Goal: Understand process/instructions: Learn about a topic

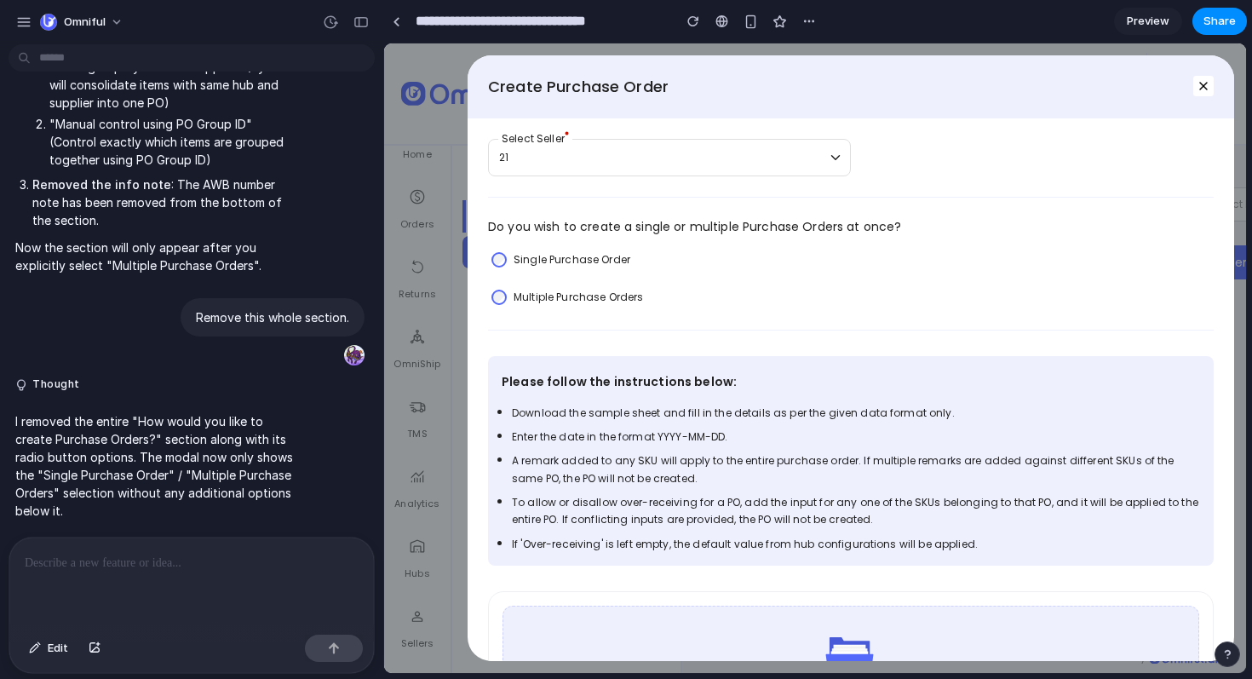
click at [613, 300] on label "Multiple Purchase Orders" at bounding box center [578, 297] width 129 height 17
click at [595, 249] on div "Single Purchase Order" at bounding box center [561, 259] width 146 height 25
click at [607, 300] on label "Multiple Purchase Orders" at bounding box center [578, 297] width 129 height 17
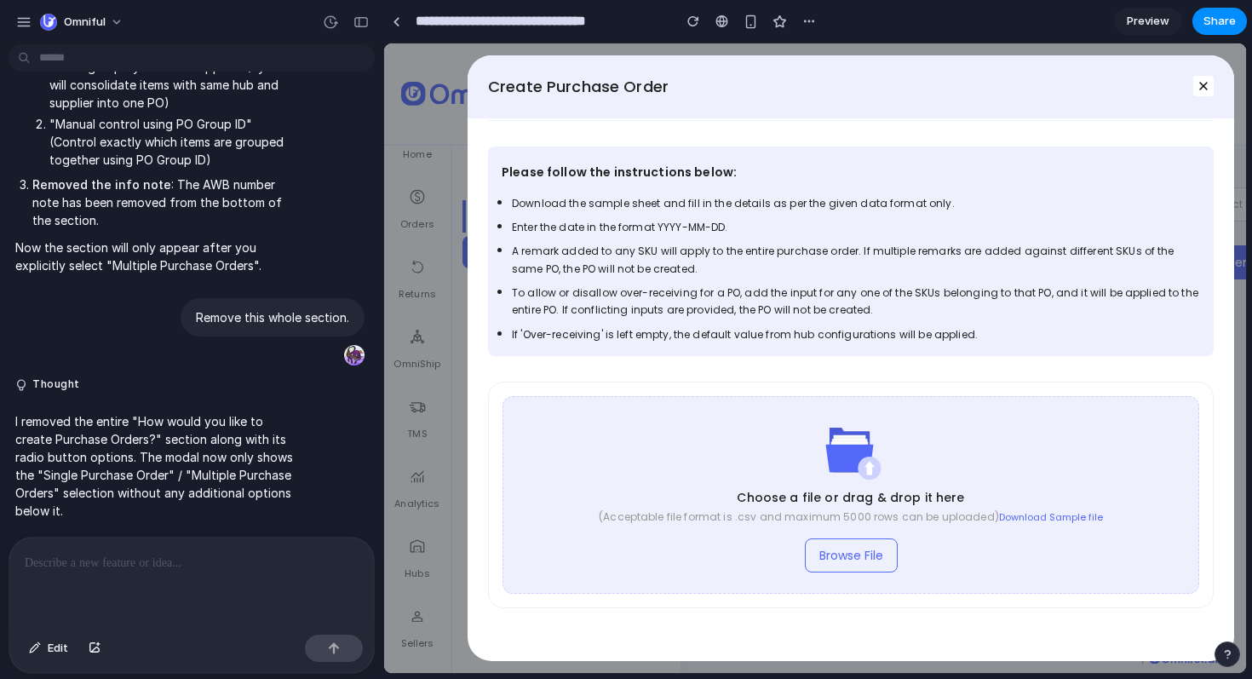
scroll to position [213, 0]
click at [682, 354] on div "Please follow the instructions below: Download the sample sheet and fill in the…" at bounding box center [851, 379] width 726 height 522
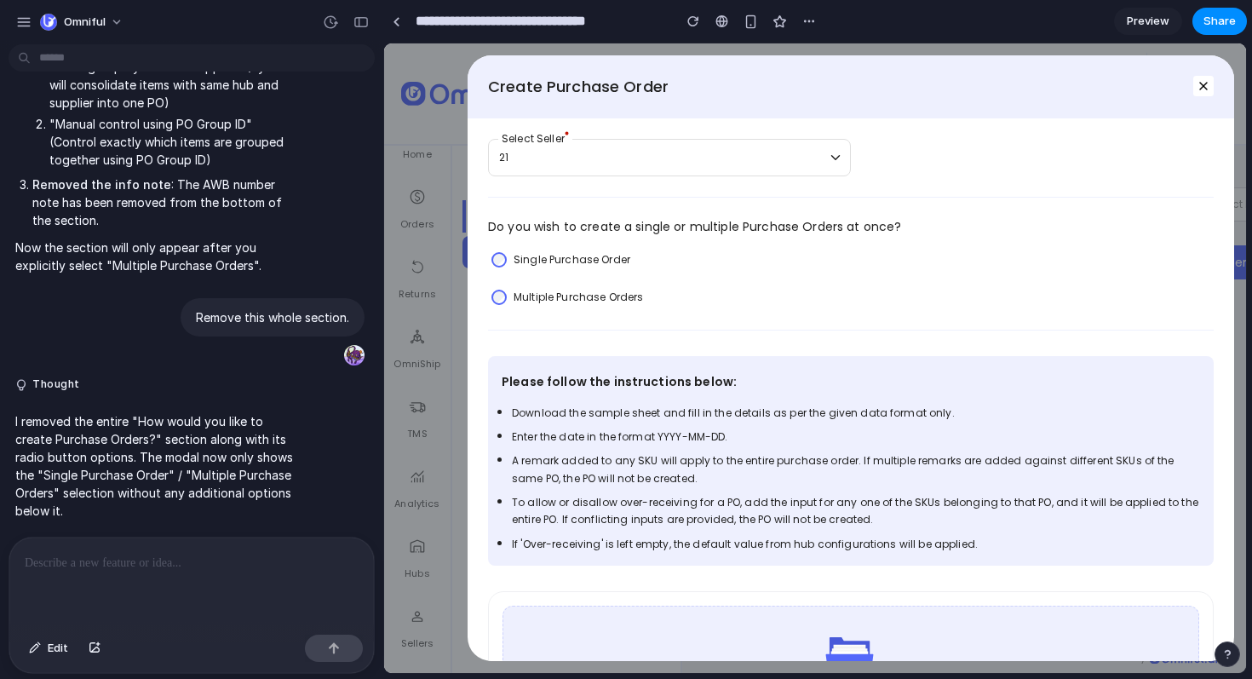
click at [127, 561] on p at bounding box center [192, 563] width 334 height 20
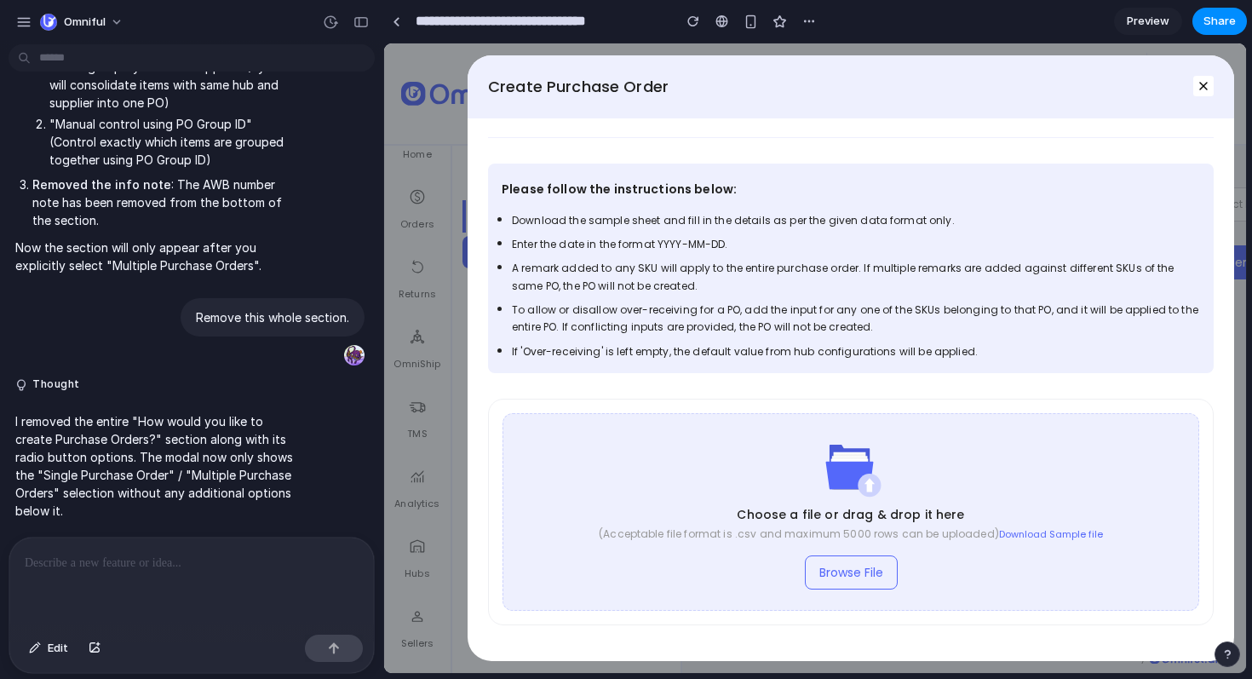
scroll to position [213, 0]
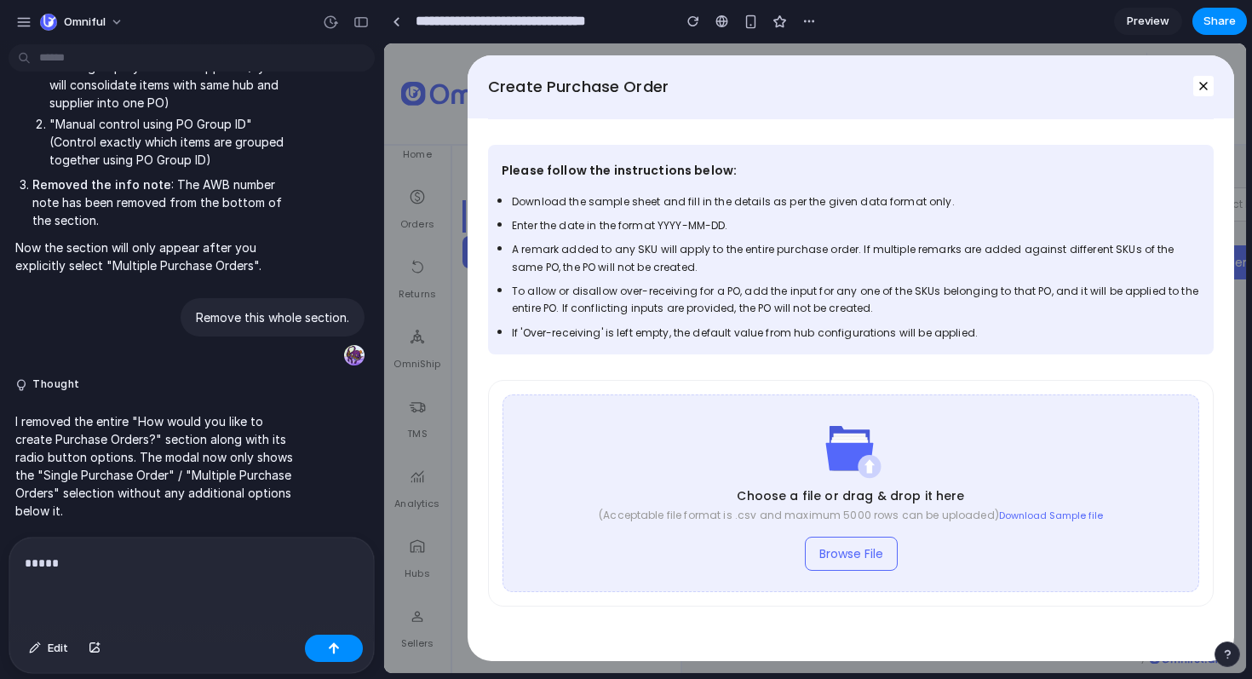
click at [20, 658] on div "Edit" at bounding box center [191, 650] width 365 height 45
click at [40, 647] on div "button" at bounding box center [35, 648] width 12 height 10
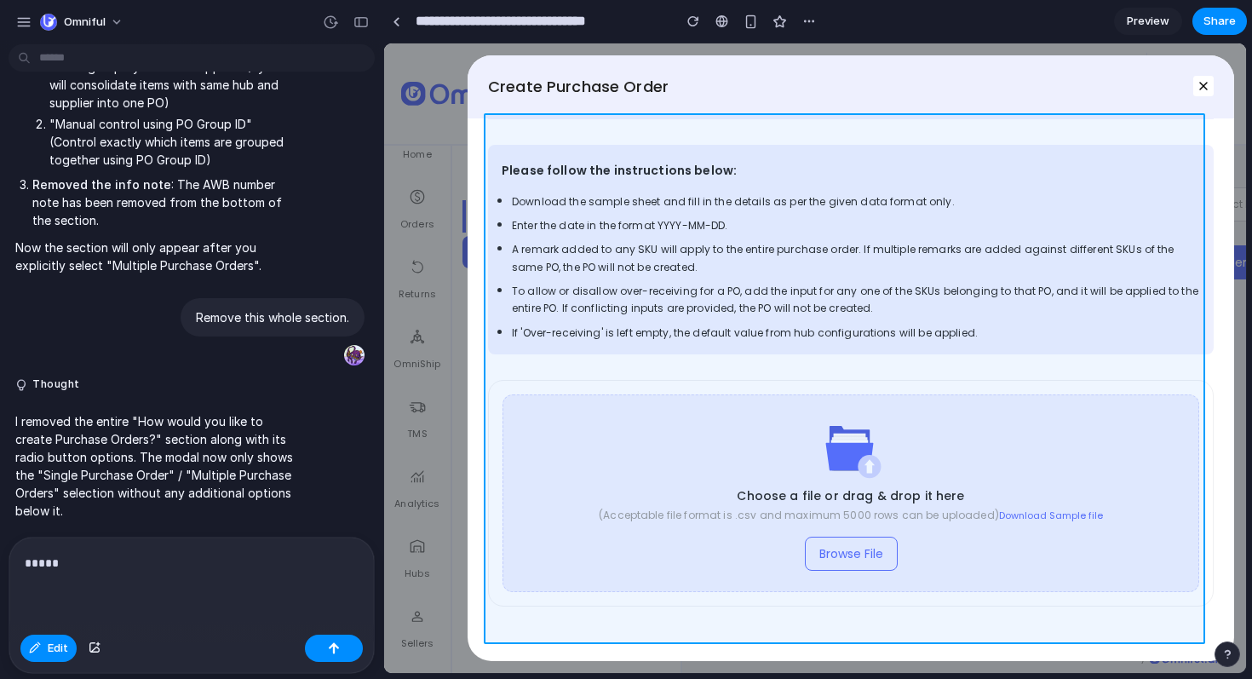
click at [701, 137] on div at bounding box center [815, 358] width 861 height 629
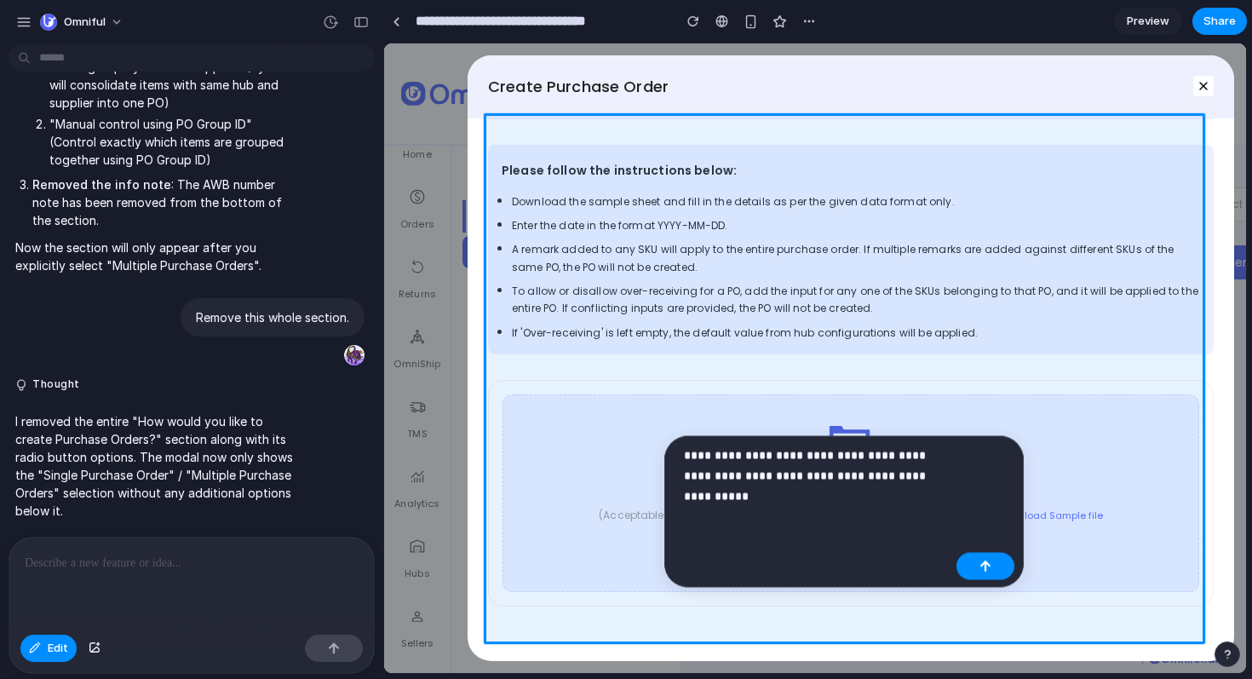
click at [878, 475] on p "**********" at bounding box center [817, 476] width 266 height 61
click at [808, 491] on p "**********" at bounding box center [817, 476] width 266 height 61
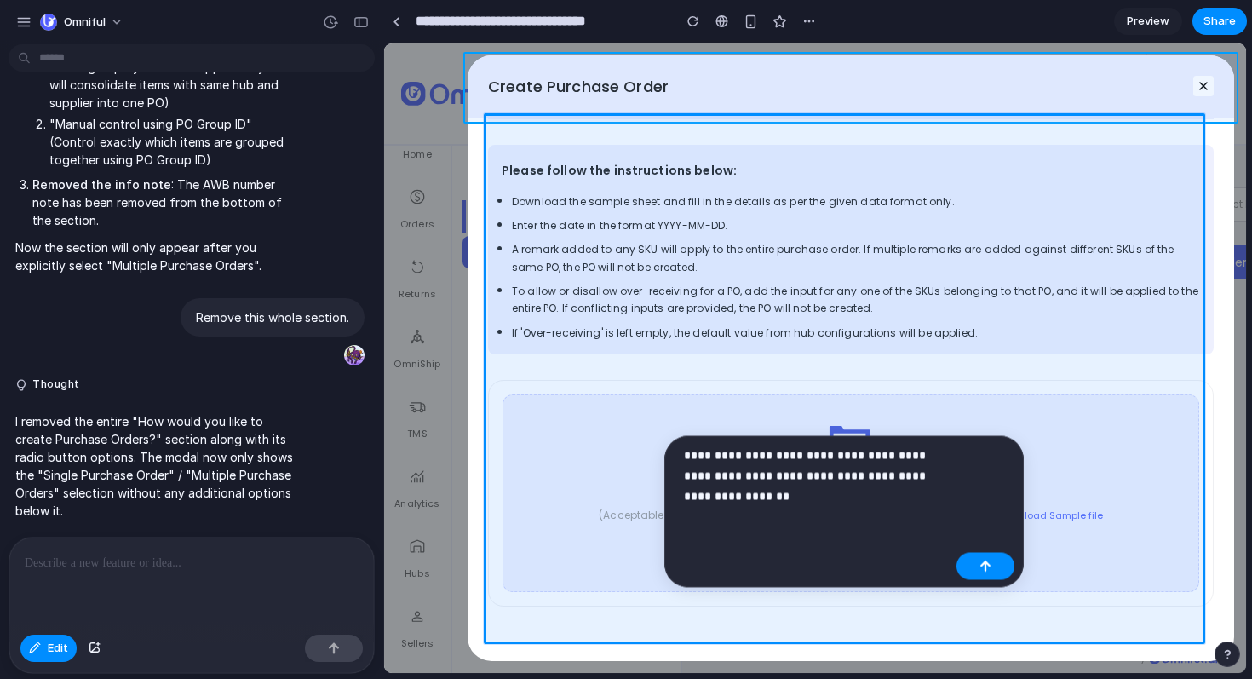
click at [569, 75] on div at bounding box center [815, 358] width 861 height 629
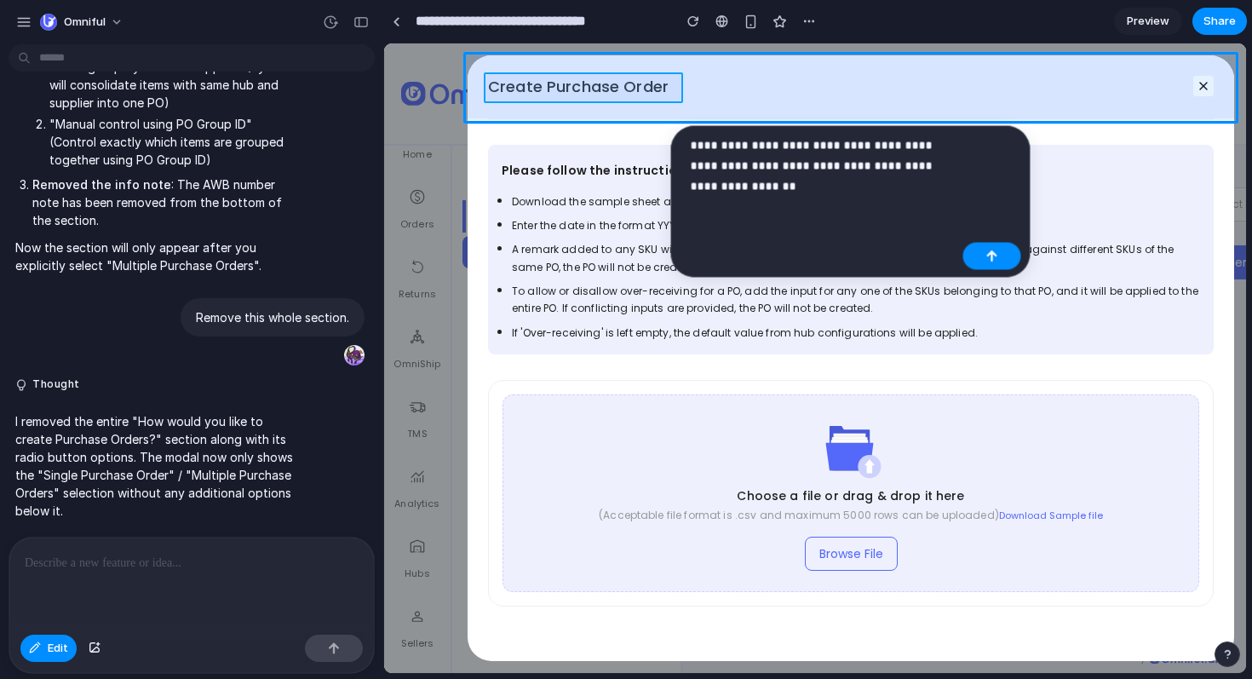
click at [588, 92] on div at bounding box center [815, 358] width 861 height 629
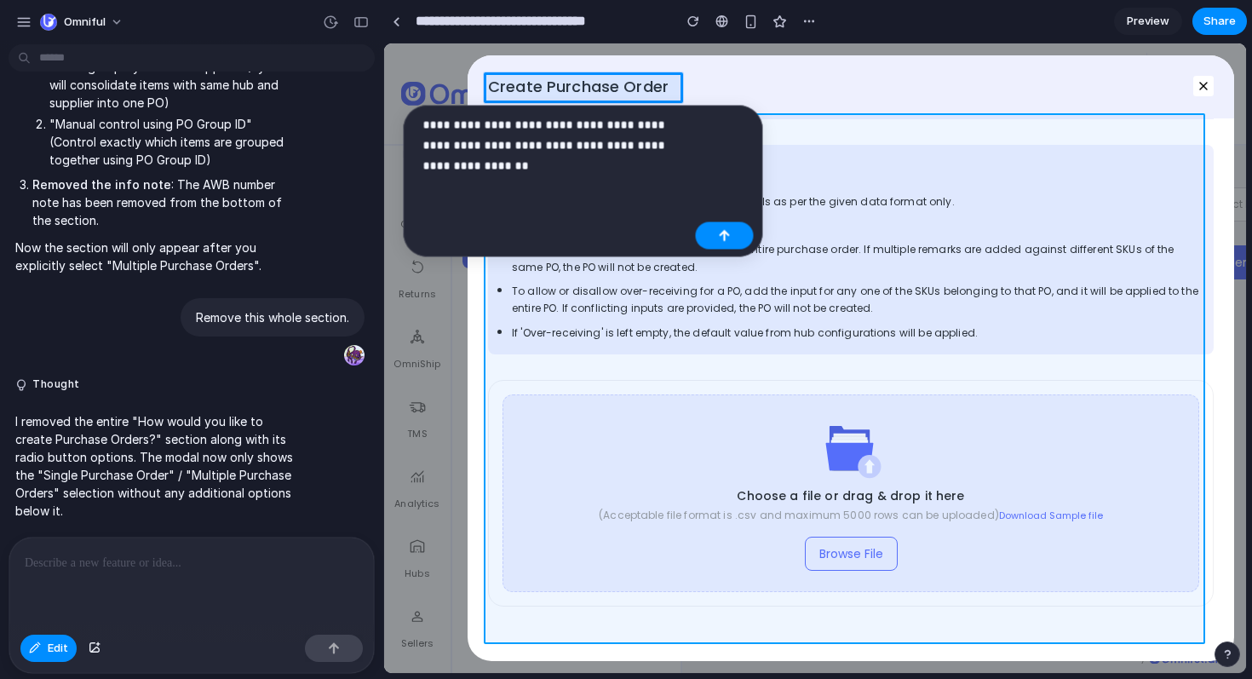
click at [565, 368] on div at bounding box center [815, 358] width 861 height 629
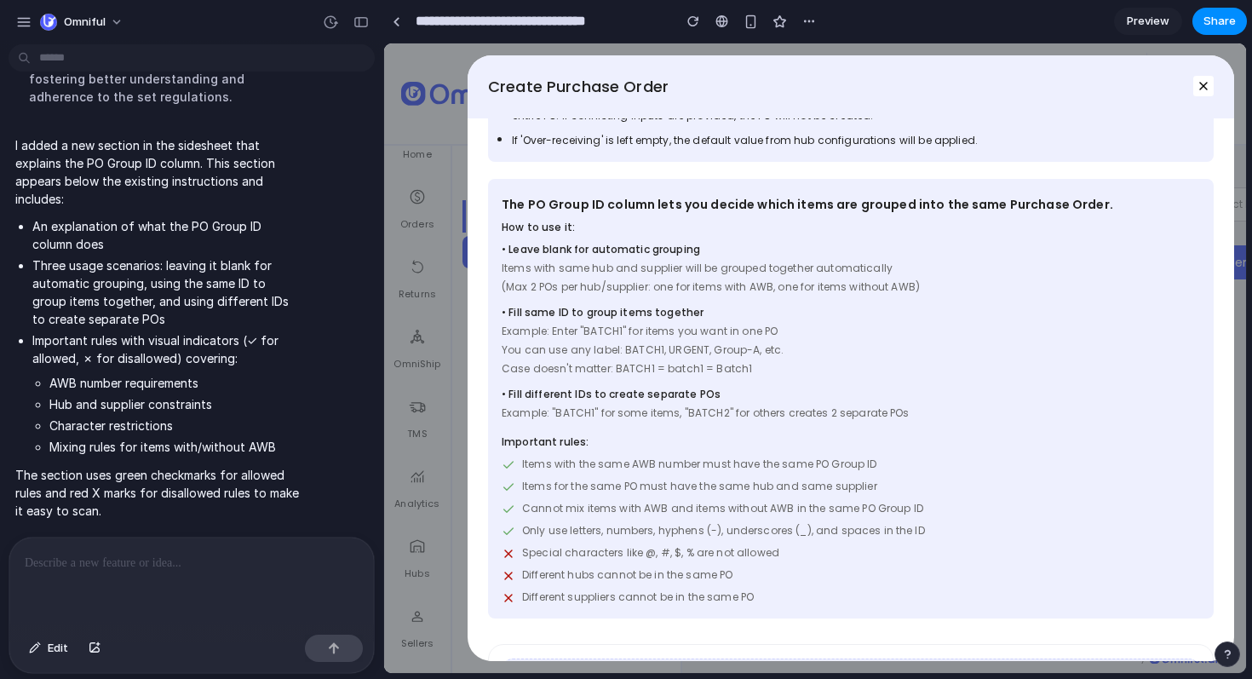
scroll to position [413, 0]
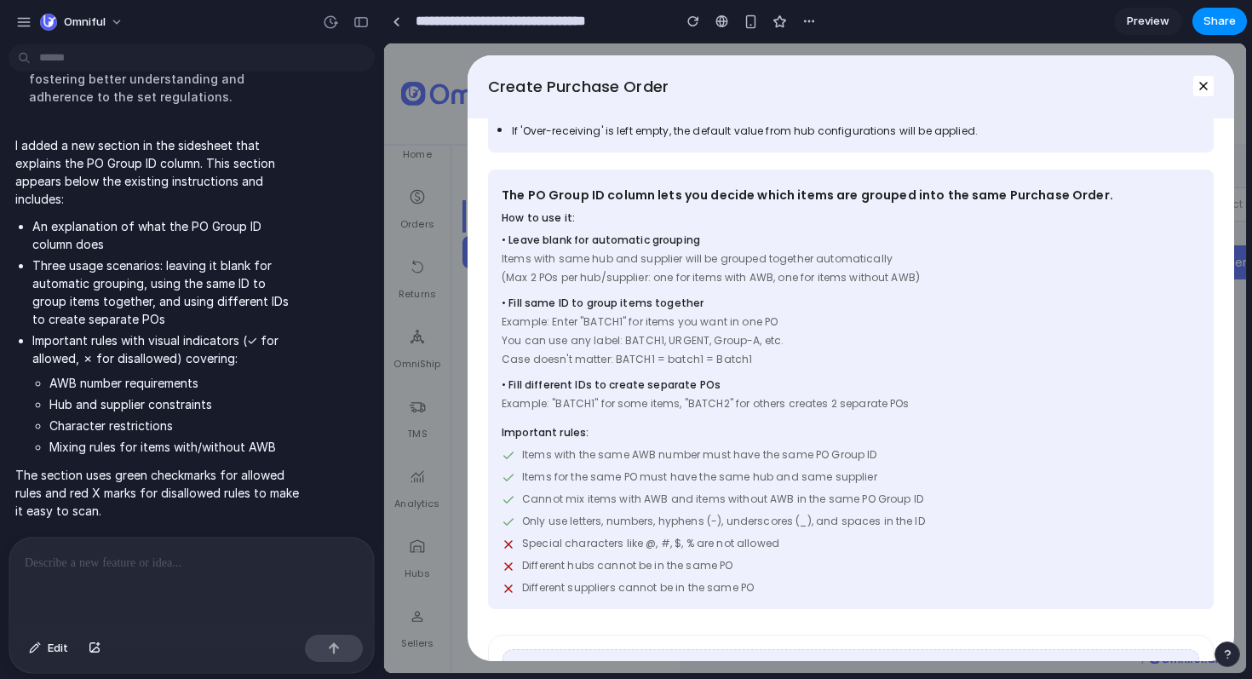
click at [874, 277] on span "(Max 2 POs per hub/supplier: one for items with AWB, one for items without AWB)" at bounding box center [851, 277] width 699 height 15
click at [860, 339] on span "You can use any label: BATCH1, URGENT, Group-A, etc." at bounding box center [851, 340] width 699 height 15
click at [52, 655] on span "Edit" at bounding box center [58, 648] width 20 height 17
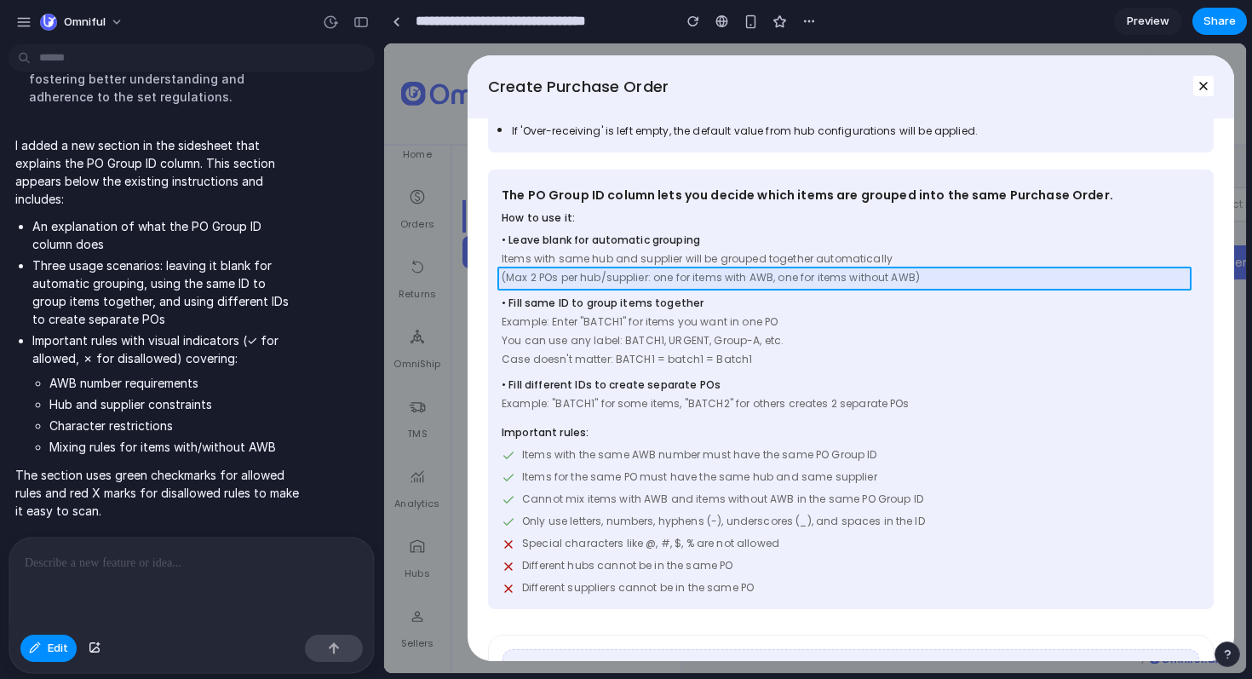
click at [595, 279] on div at bounding box center [815, 358] width 861 height 629
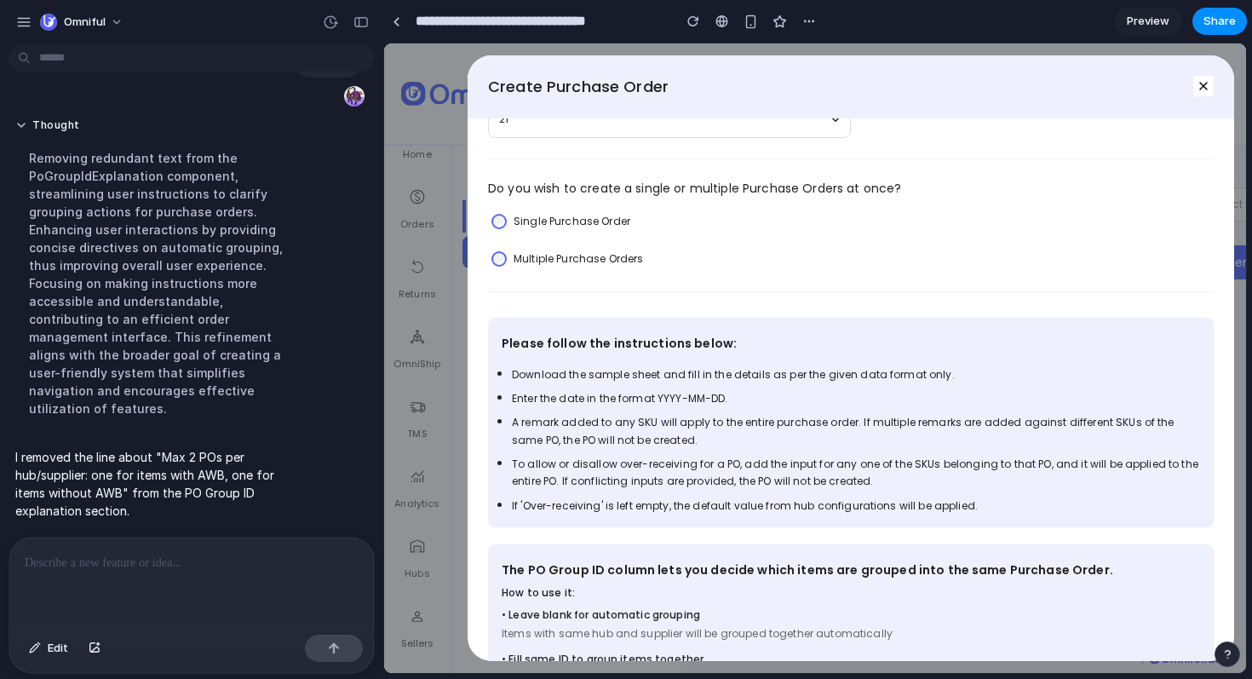
scroll to position [0, 0]
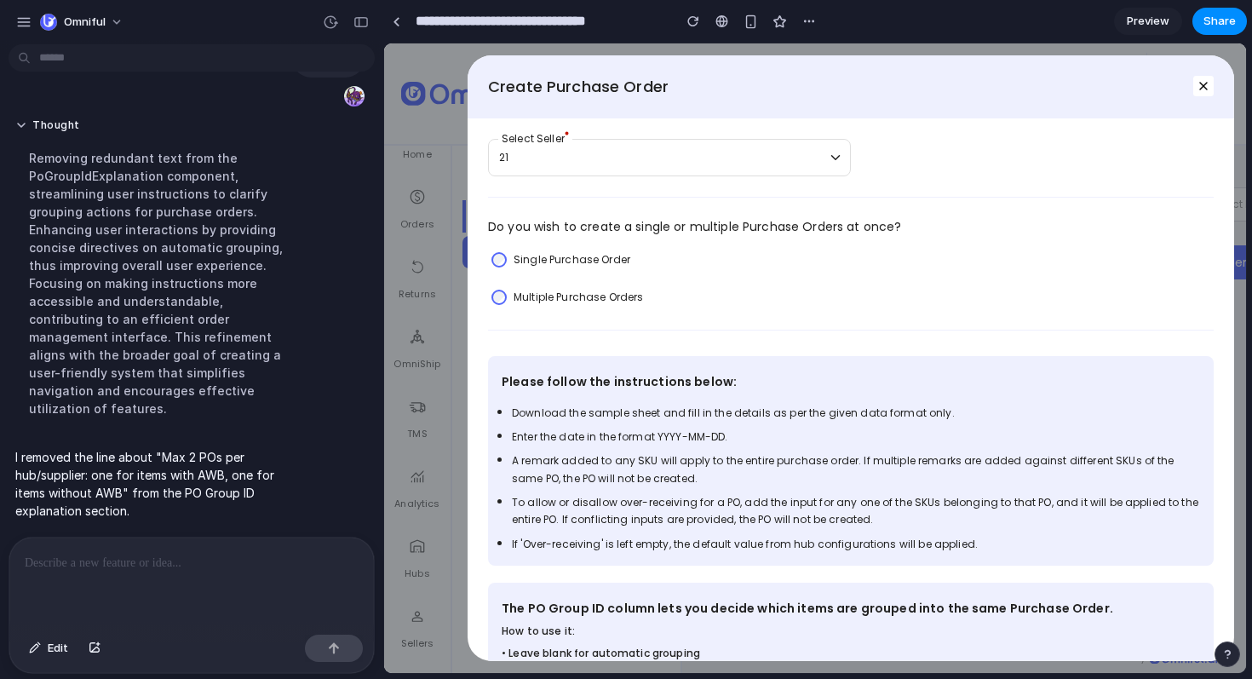
click at [595, 296] on label "Multiple Purchase Orders" at bounding box center [578, 297] width 129 height 17
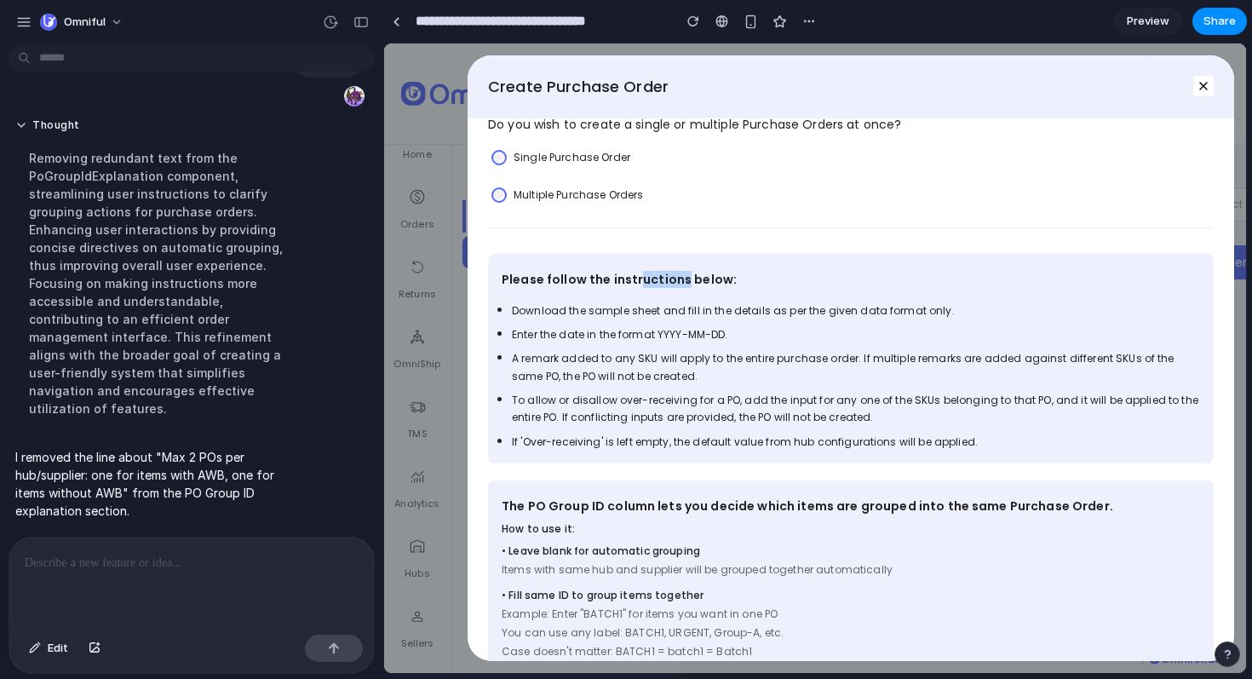
drag, startPoint x: 633, startPoint y: 283, endPoint x: 681, endPoint y: 280, distance: 47.8
click at [681, 280] on p "Please follow the instructions below:" at bounding box center [851, 285] width 726 height 34
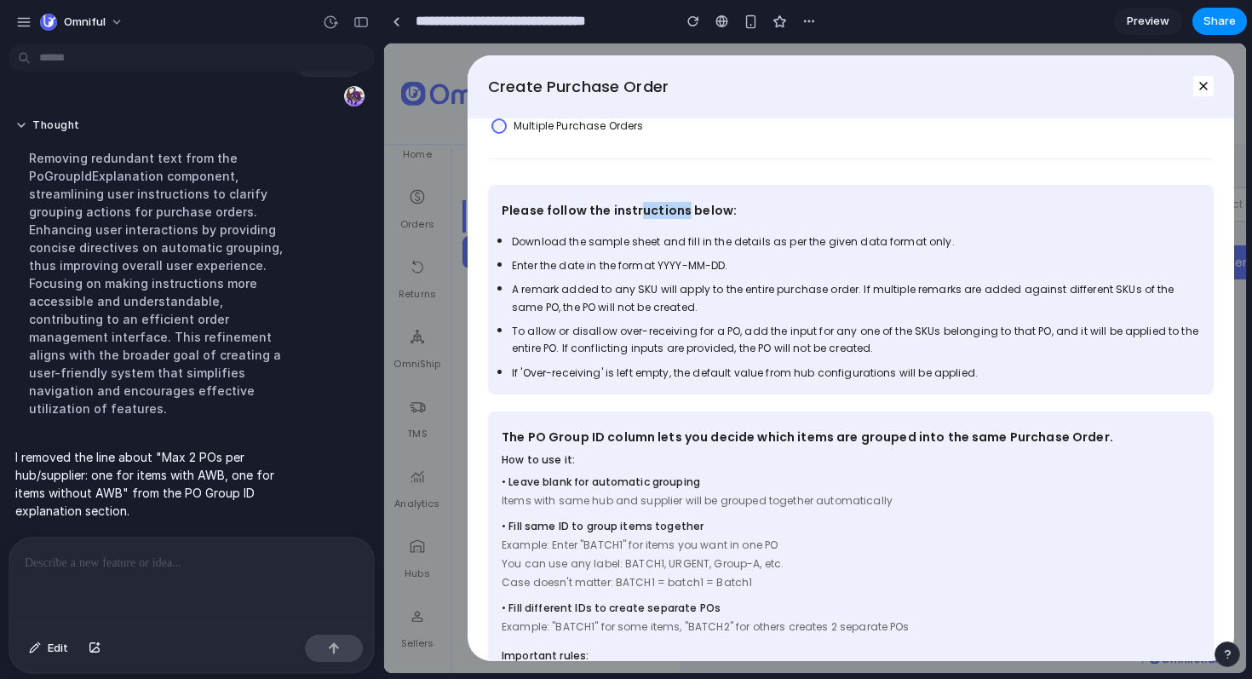
scroll to position [204, 0]
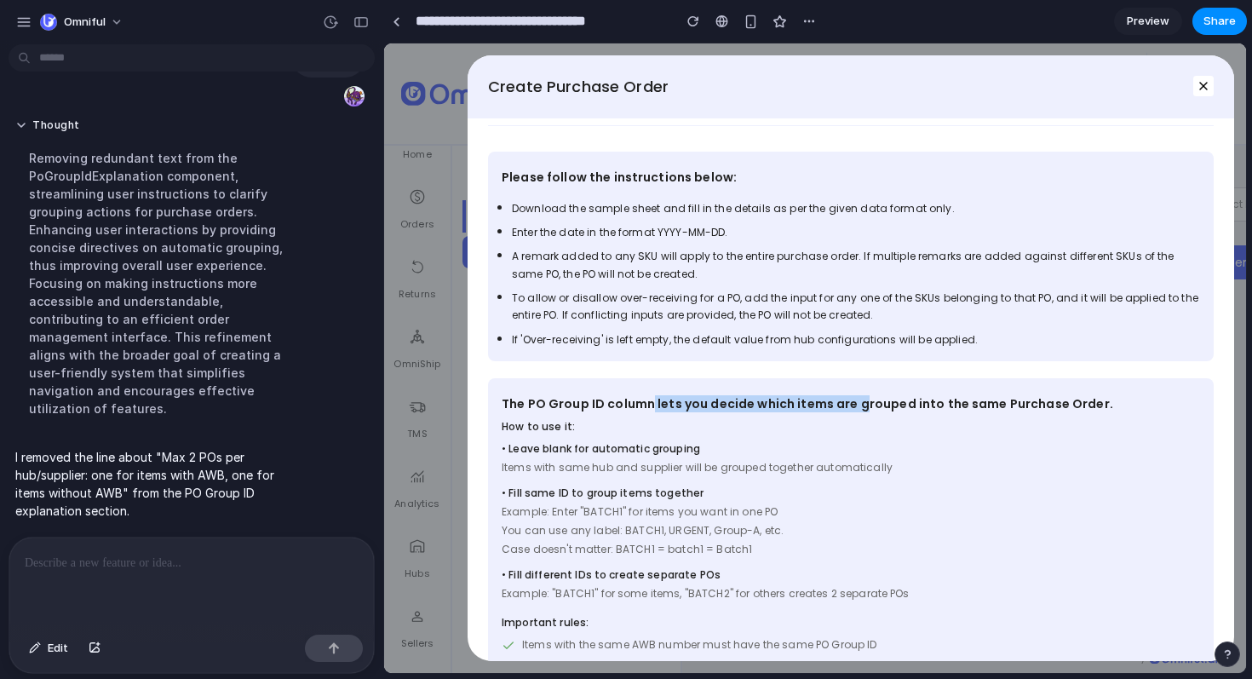
drag, startPoint x: 656, startPoint y: 400, endPoint x: 877, endPoint y: 414, distance: 221.1
click at [862, 407] on p "The PO Group ID column lets you decide which items are grouped into the same Pu…" at bounding box center [851, 405] width 726 height 27
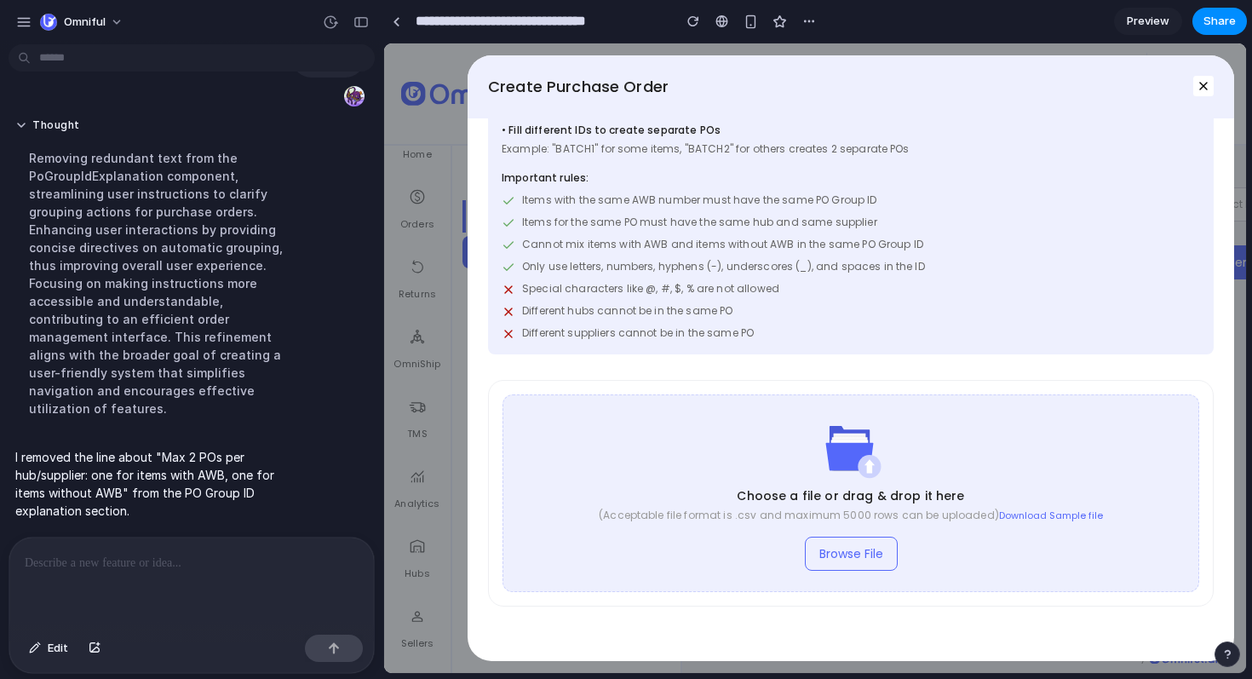
scroll to position [351, 0]
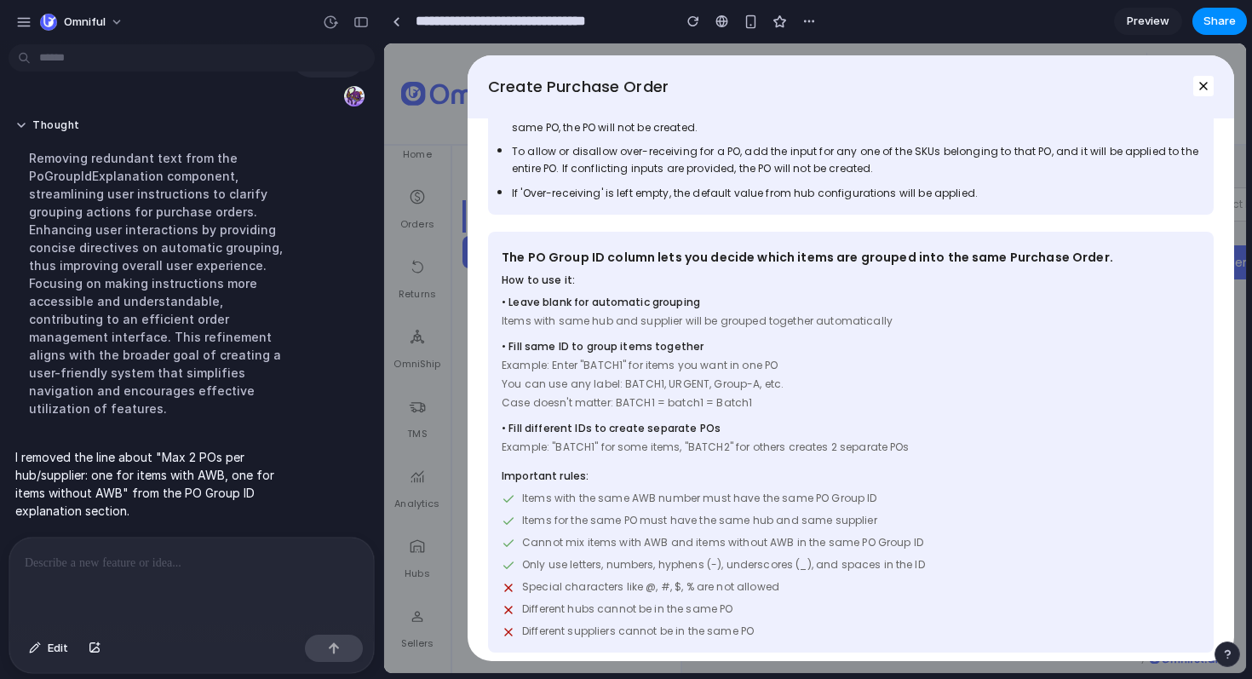
click at [713, 386] on span "You can use any label: BATCH1, URGENT, Group-A, etc." at bounding box center [851, 384] width 699 height 15
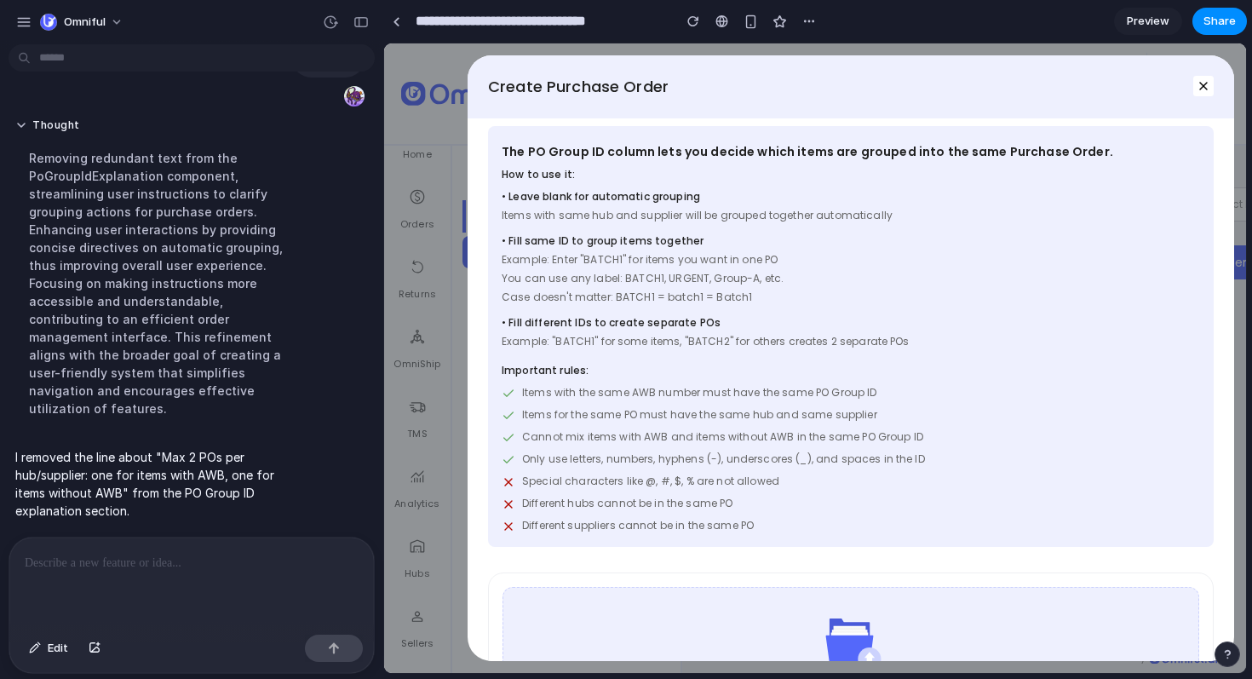
scroll to position [465, 0]
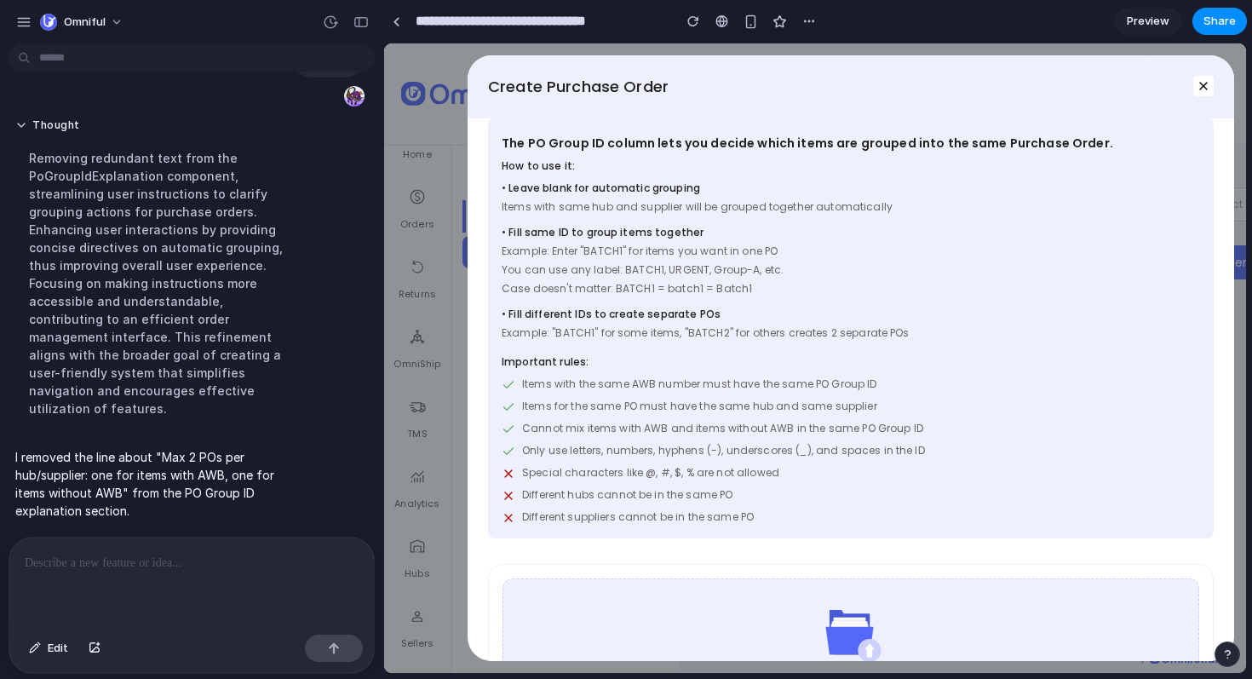
click at [746, 294] on span "Case doesn't matter: BATCH1 = batch1 = Batch1" at bounding box center [851, 288] width 699 height 15
click at [748, 293] on span "Case doesn't matter: BATCH1 = batch1 = Batch1" at bounding box center [851, 288] width 699 height 15
click at [753, 276] on span "You can use any label: BATCH1, URGENT, Group-A, etc." at bounding box center [851, 269] width 699 height 15
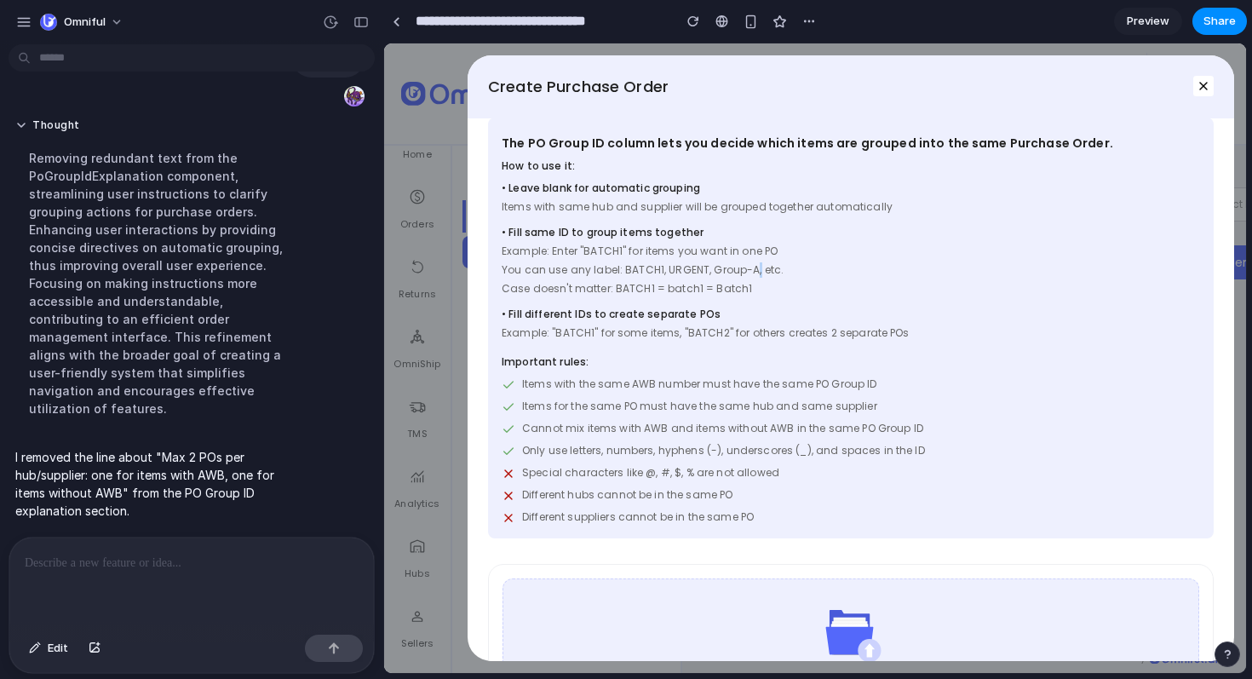
click at [753, 276] on span "You can use any label: BATCH1, URGENT, Group-A, etc." at bounding box center [851, 269] width 699 height 15
click at [722, 377] on span "Items with the same AWB number must have the same PO Group ID" at bounding box center [699, 384] width 355 height 15
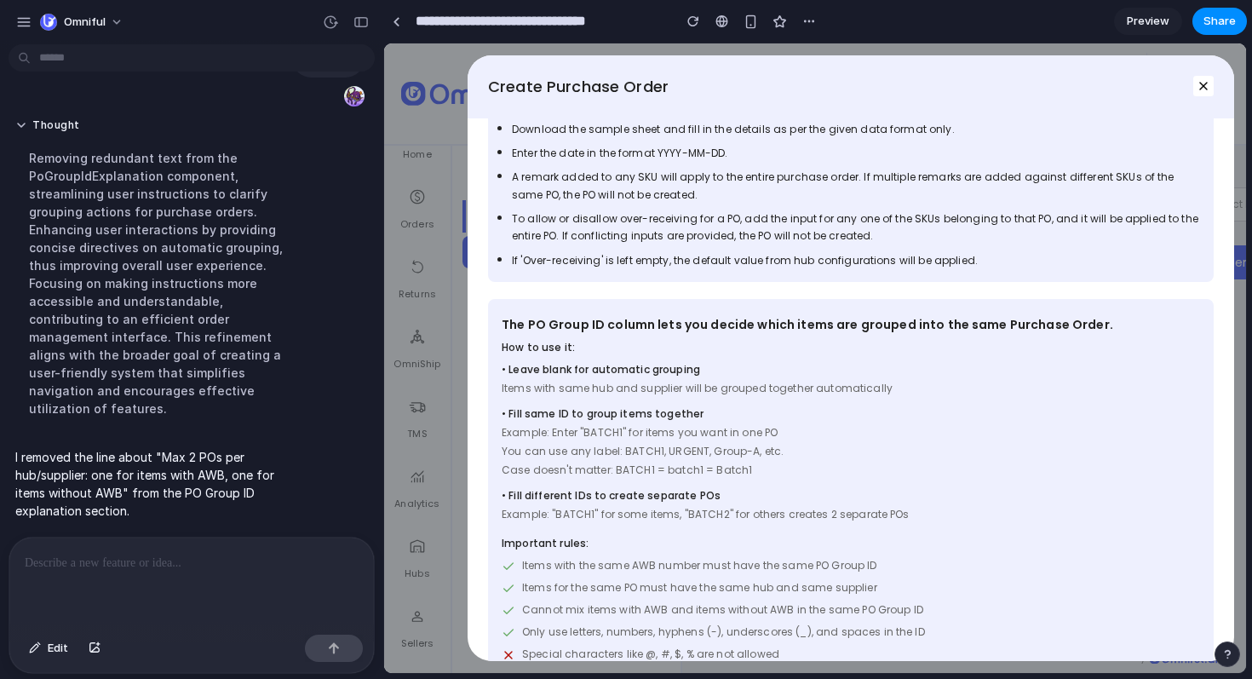
scroll to position [651, 0]
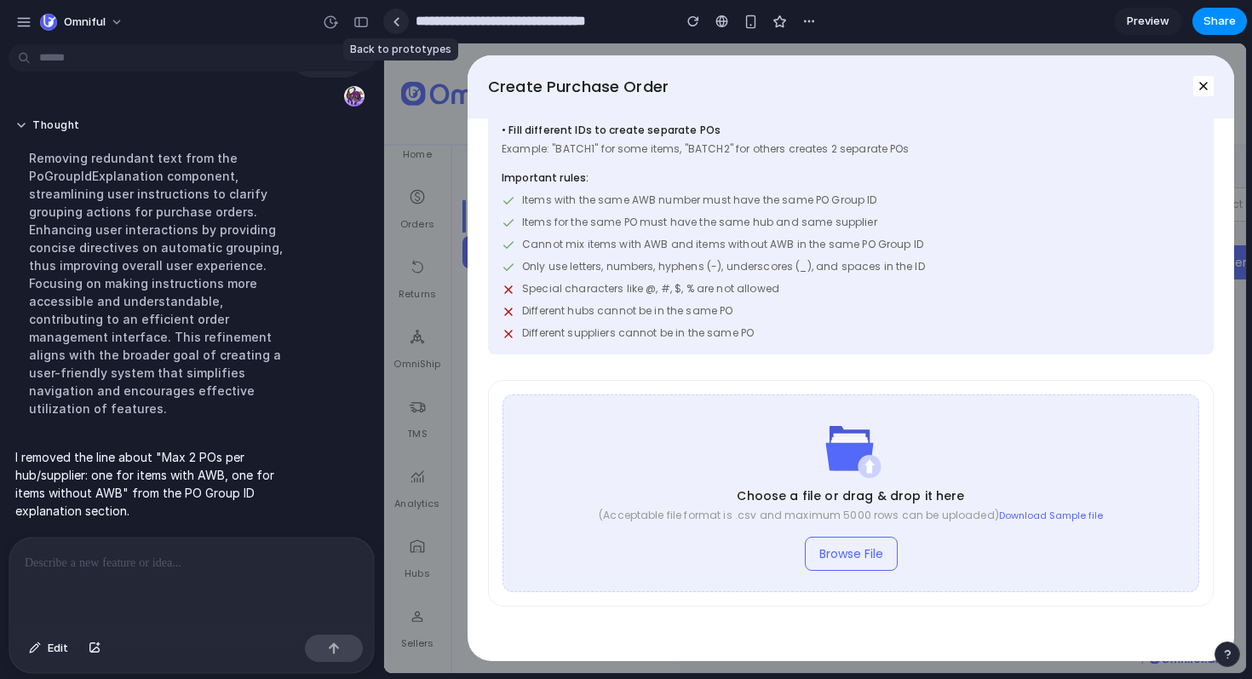
click at [388, 20] on link at bounding box center [396, 22] width 26 height 26
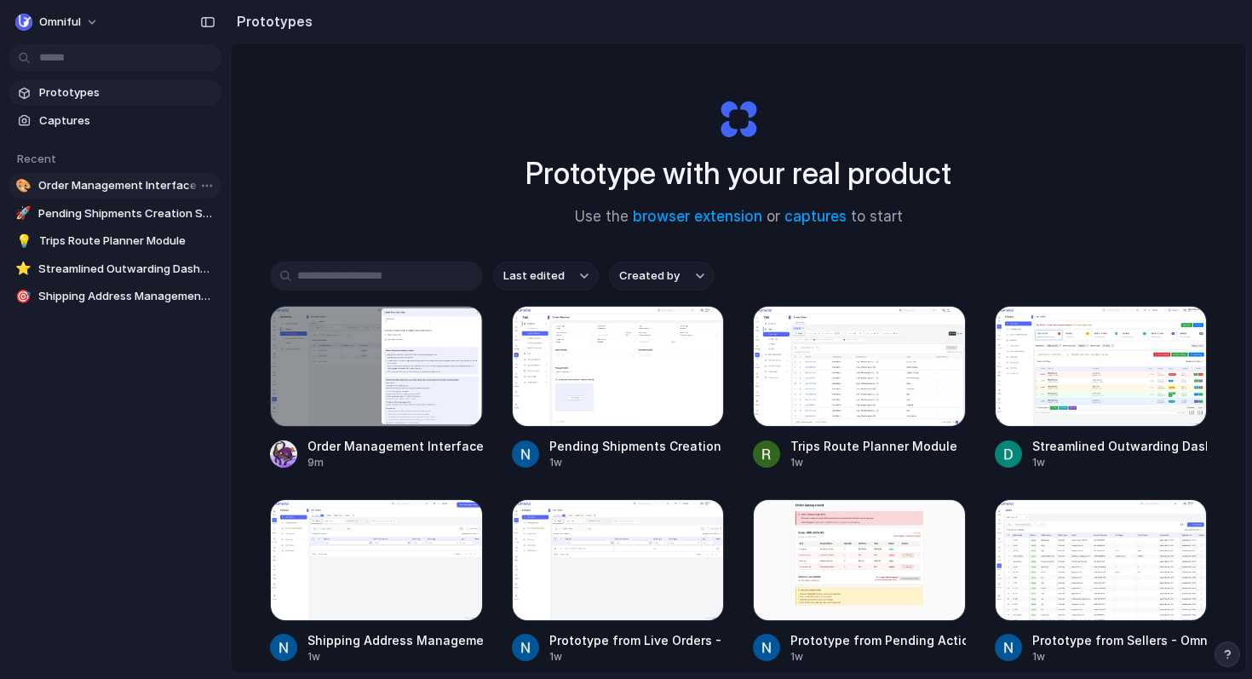
click at [129, 181] on span "Order Management Interface Update" at bounding box center [126, 185] width 176 height 17
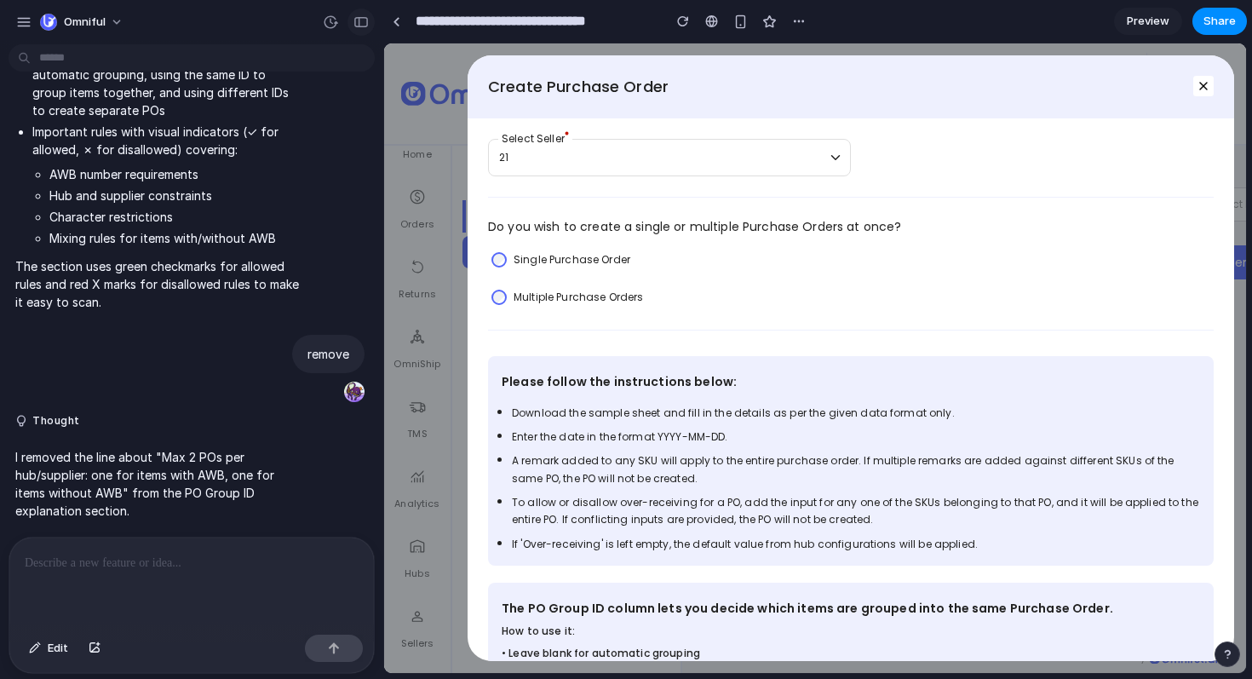
click at [360, 22] on div "button" at bounding box center [361, 22] width 15 height 12
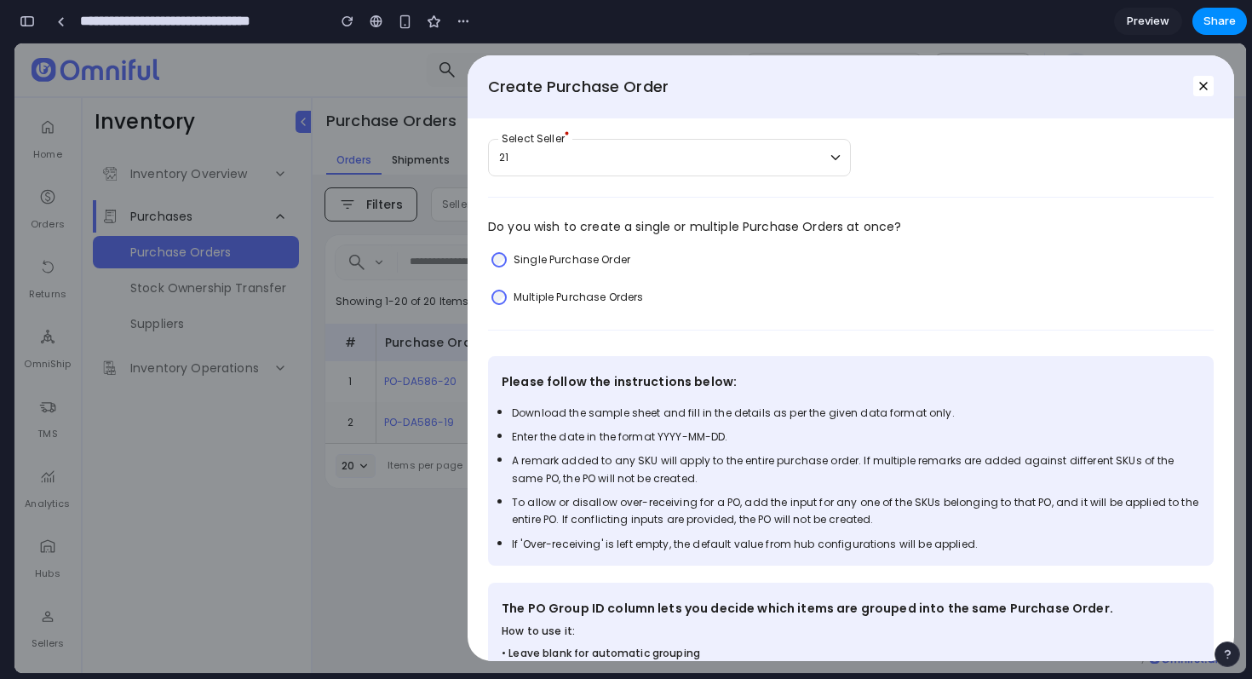
scroll to position [5877, 0]
click at [1204, 83] on icon "button" at bounding box center [1204, 86] width 14 height 14
click at [301, 240] on div "Create Purchase Order 21 Select Seller Do you wish to create a single or multip…" at bounding box center [630, 358] width 1232 height 630
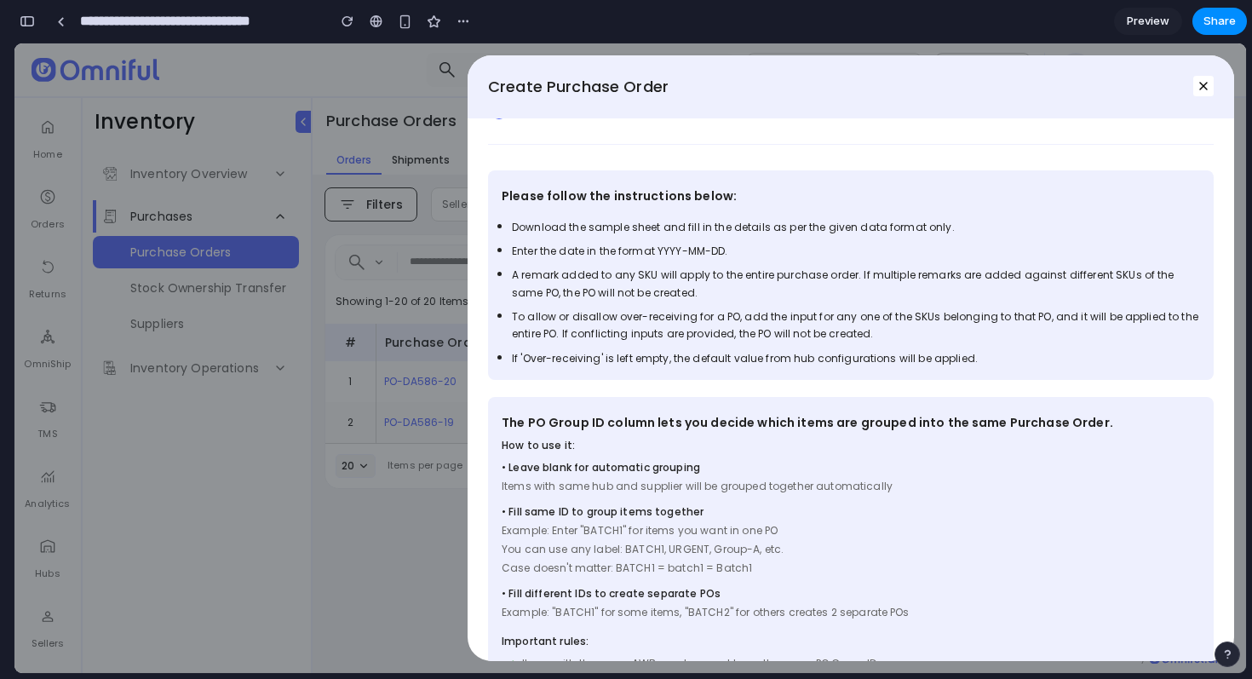
scroll to position [0, 0]
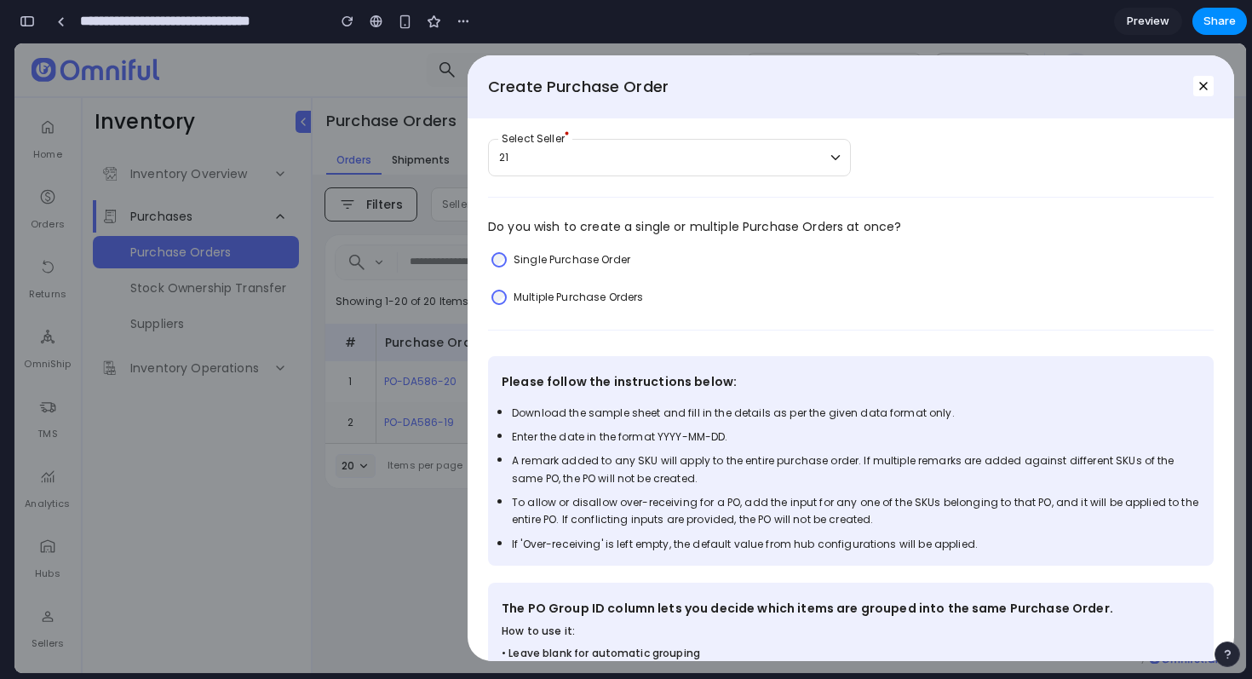
click at [542, 299] on label "Multiple Purchase Orders" at bounding box center [578, 297] width 129 height 17
click at [37, 23] on button "button" at bounding box center [27, 21] width 27 height 27
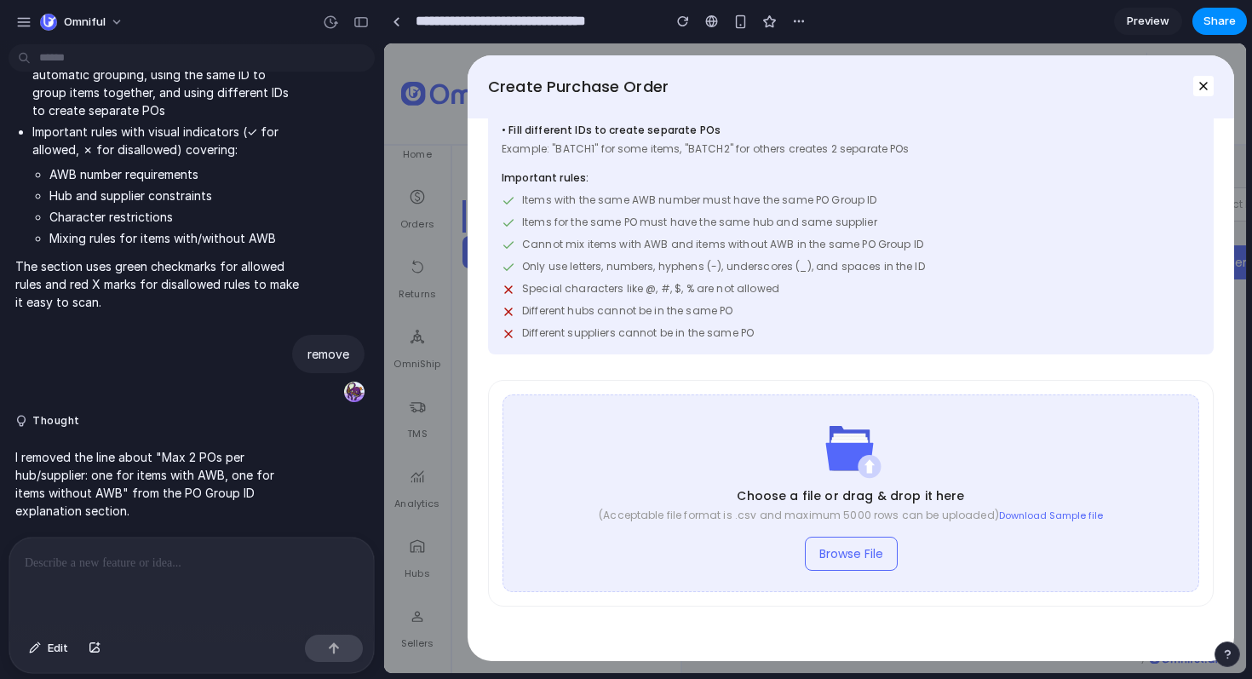
scroll to position [3080, 0]
click at [365, 26] on div "button" at bounding box center [361, 22] width 15 height 12
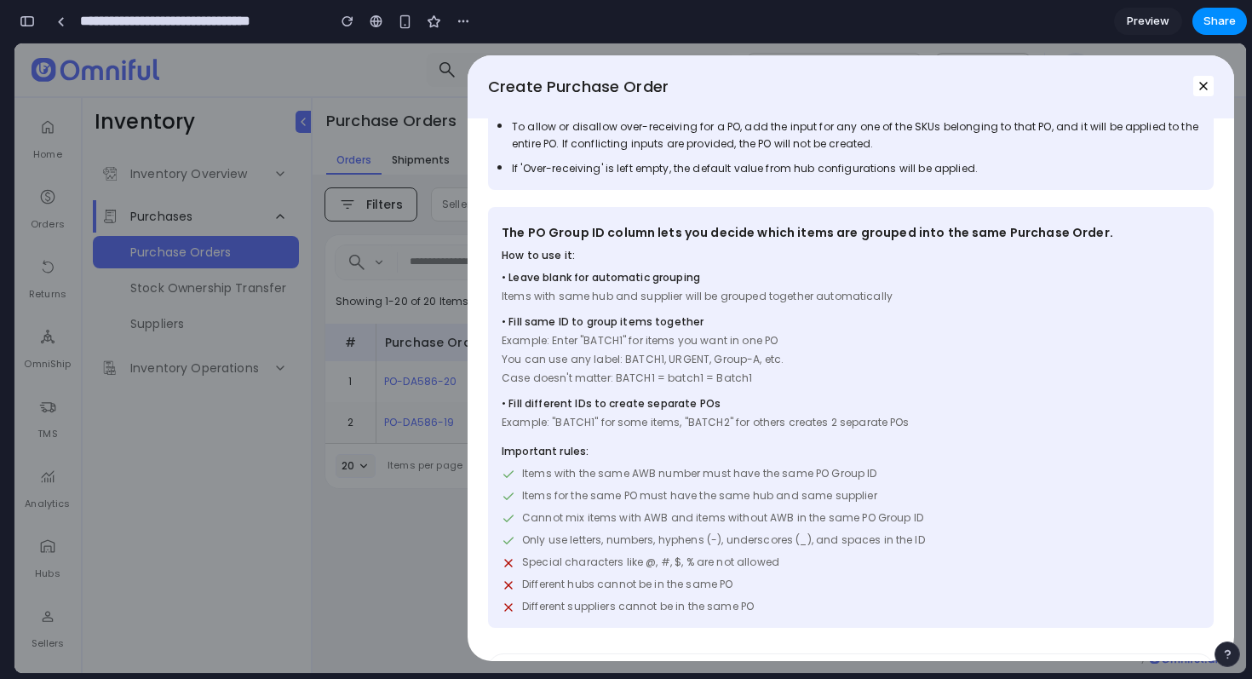
scroll to position [372, 0]
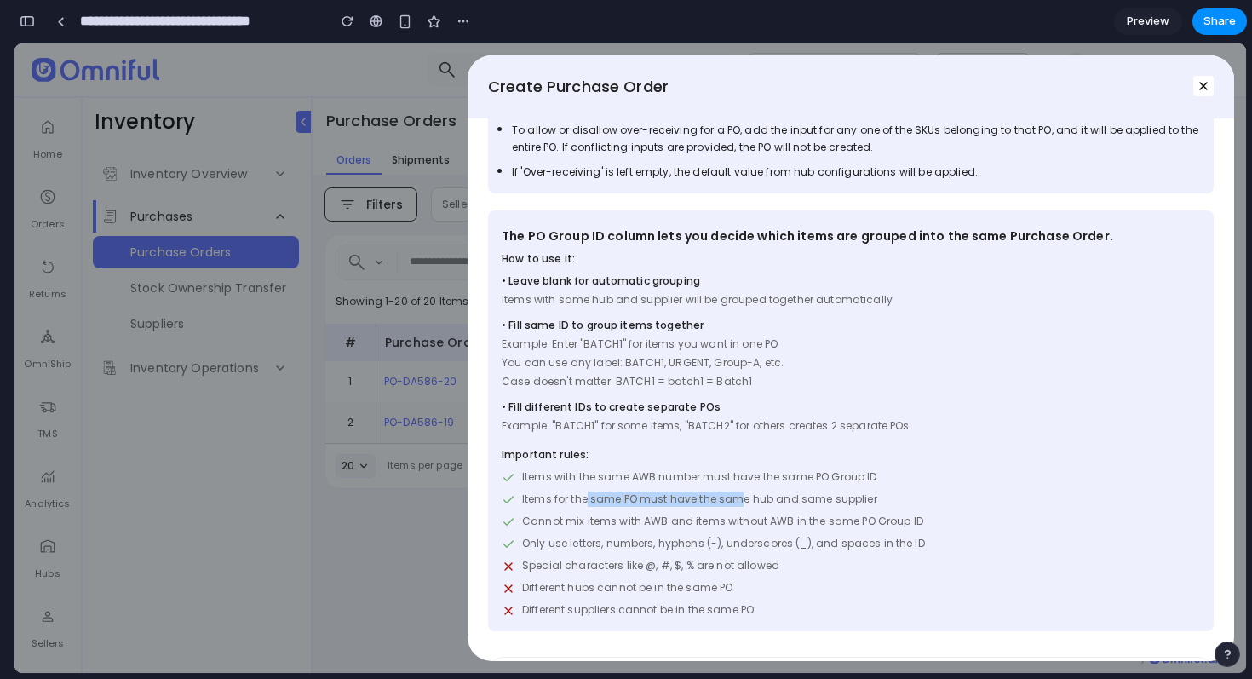
drag, startPoint x: 586, startPoint y: 503, endPoint x: 739, endPoint y: 503, distance: 152.5
click at [739, 503] on span "Items for the same PO must have the same hub and same supplier" at bounding box center [699, 499] width 355 height 15
click at [693, 506] on span "Items for the same PO must have the same hub and same supplier" at bounding box center [699, 499] width 355 height 15
drag, startPoint x: 645, startPoint y: 520, endPoint x: 803, endPoint y: 526, distance: 158.6
click at [803, 526] on span "Cannot mix items with AWB and items without AWB in the same PO Group ID" at bounding box center [722, 521] width 401 height 15
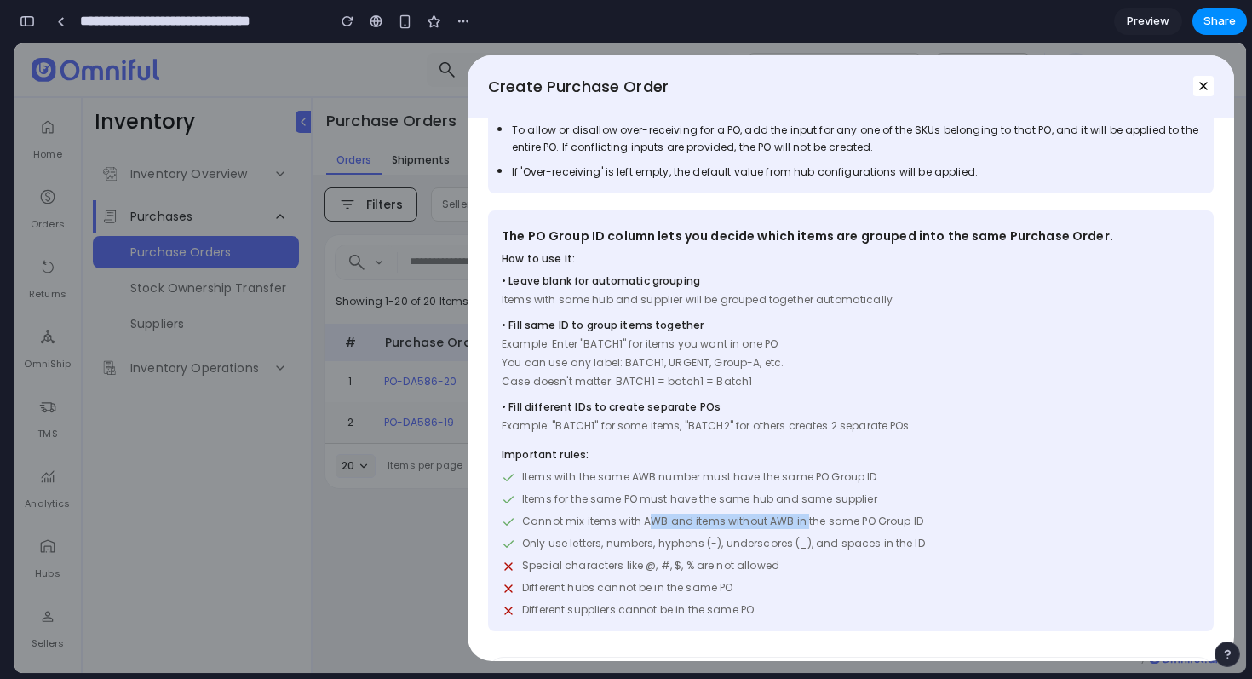
click at [739, 515] on span "Cannot mix items with AWB and items without AWB in the same PO Group ID" at bounding box center [722, 521] width 401 height 15
drag, startPoint x: 646, startPoint y: 515, endPoint x: 830, endPoint y: 521, distance: 184.1
click at [830, 521] on span "Cannot mix items with AWB and items without AWB in the same PO Group ID" at bounding box center [722, 521] width 401 height 15
click at [794, 523] on span "Cannot mix items with AWB and items without AWB in the same PO Group ID" at bounding box center [722, 521] width 401 height 15
drag, startPoint x: 601, startPoint y: 525, endPoint x: 831, endPoint y: 524, distance: 230.9
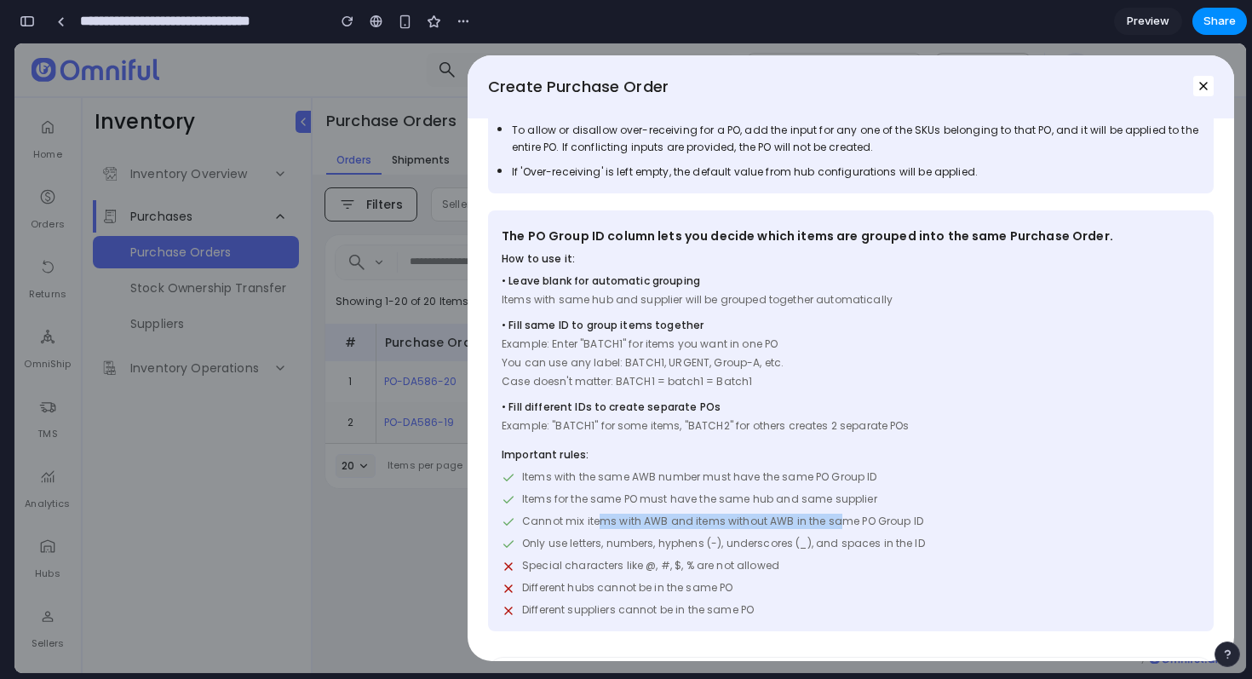
click at [831, 524] on span "Cannot mix items with AWB and items without AWB in the same PO Group ID" at bounding box center [722, 521] width 401 height 15
click at [840, 521] on span "Cannot mix items with AWB and items without AWB in the same PO Group ID" at bounding box center [722, 521] width 401 height 15
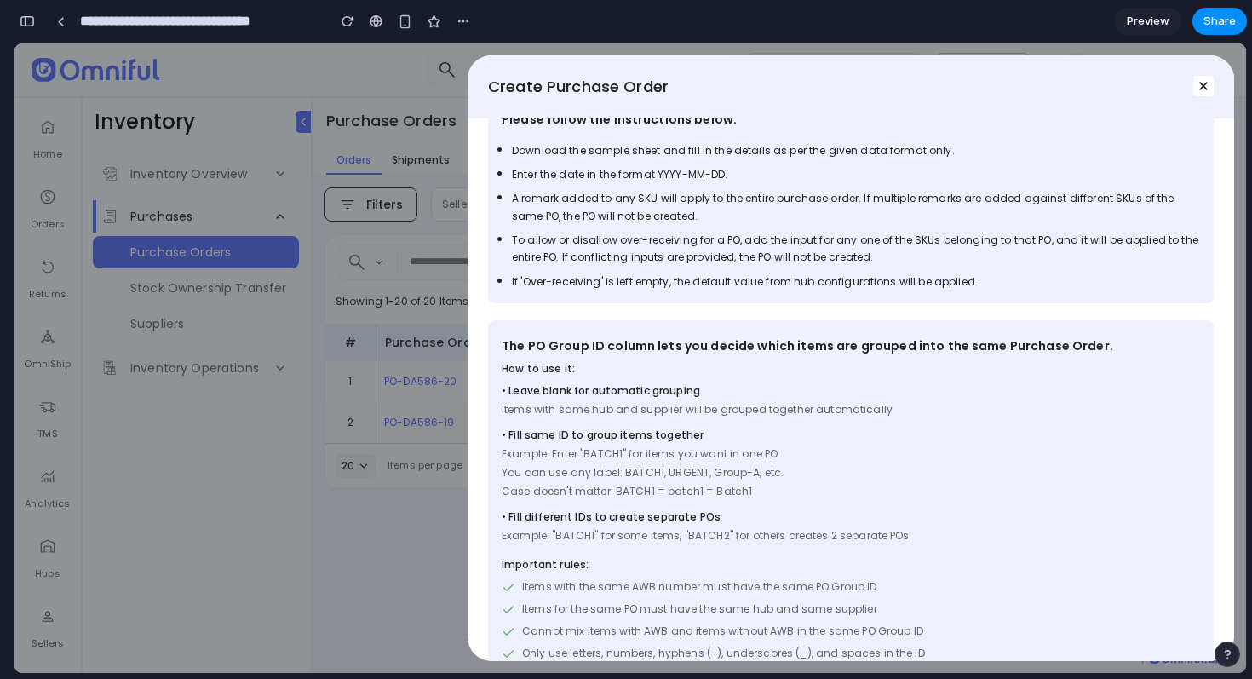
scroll to position [365, 0]
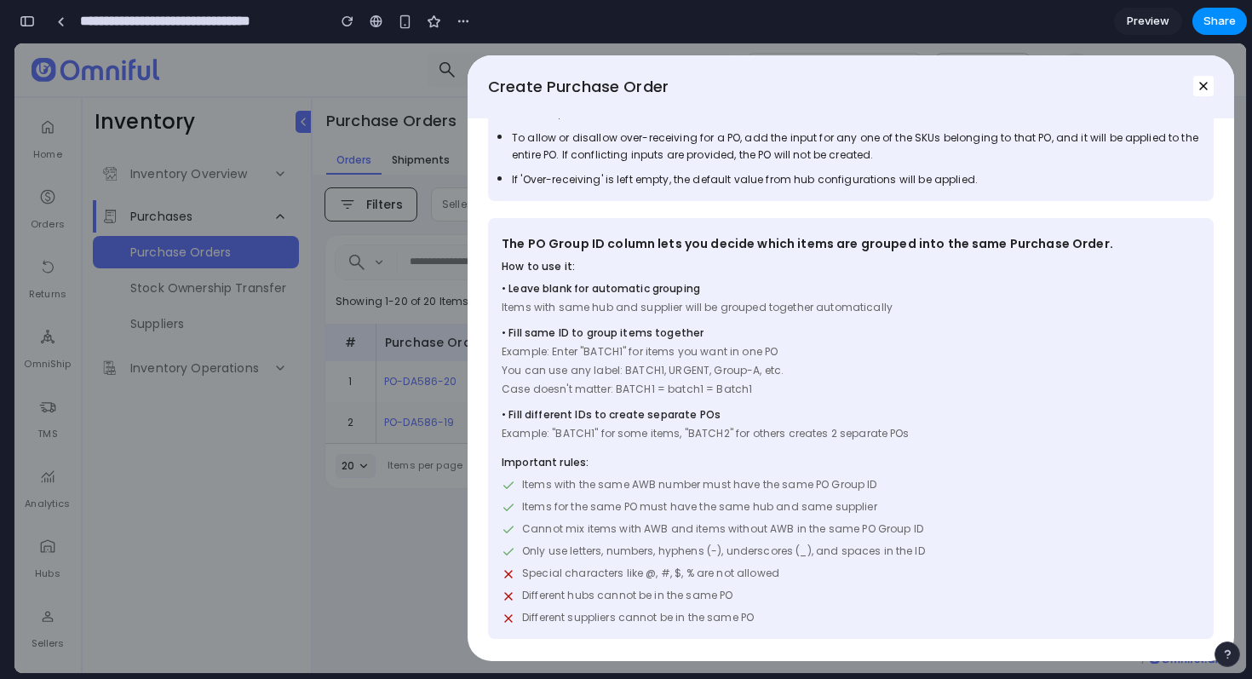
click at [655, 537] on span "Cannot mix items with AWB and items without AWB in the same PO Group ID" at bounding box center [722, 528] width 401 height 15
click at [638, 532] on span "Cannot mix items with AWB and items without AWB in the same PO Group ID" at bounding box center [722, 528] width 401 height 15
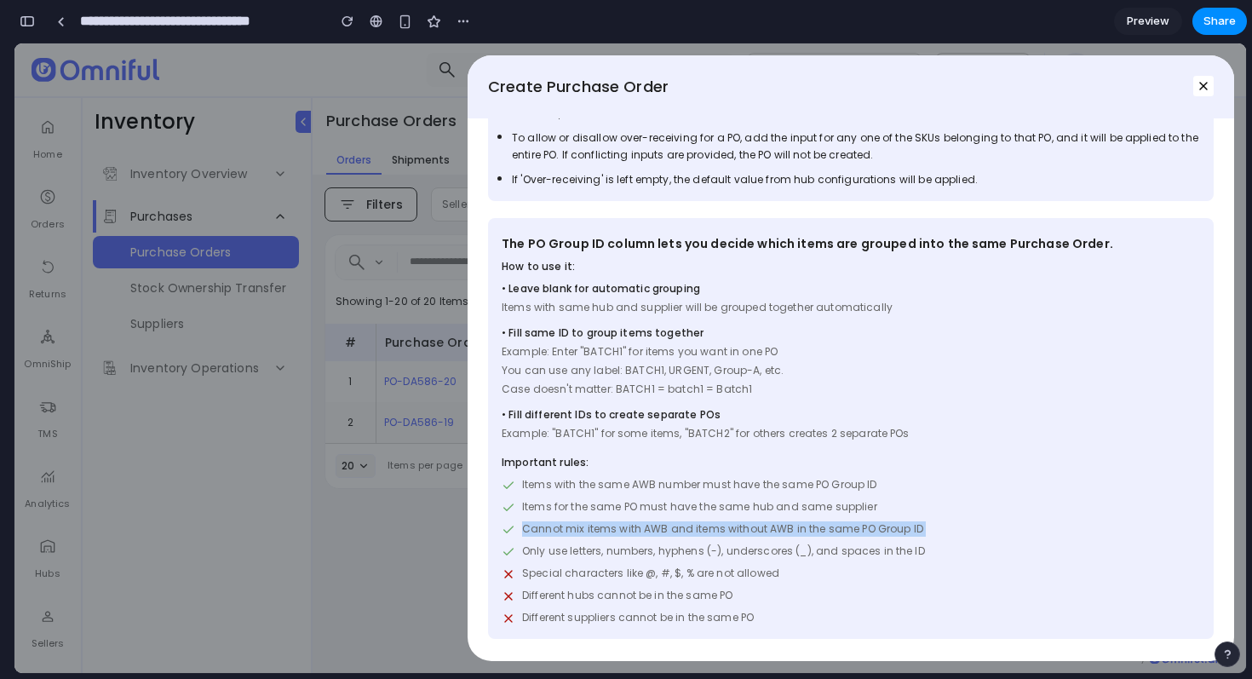
copy div "Cannot mix items with AWB and items without AWB in the same PO Group ID"
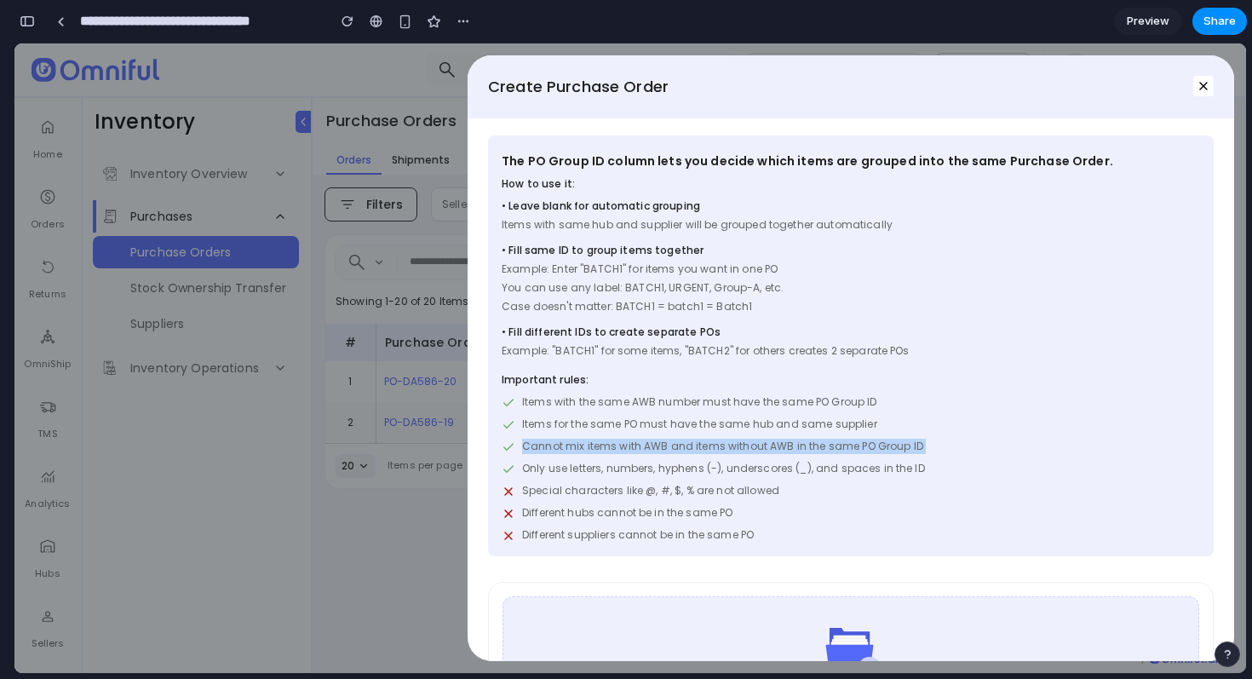
scroll to position [453, 0]
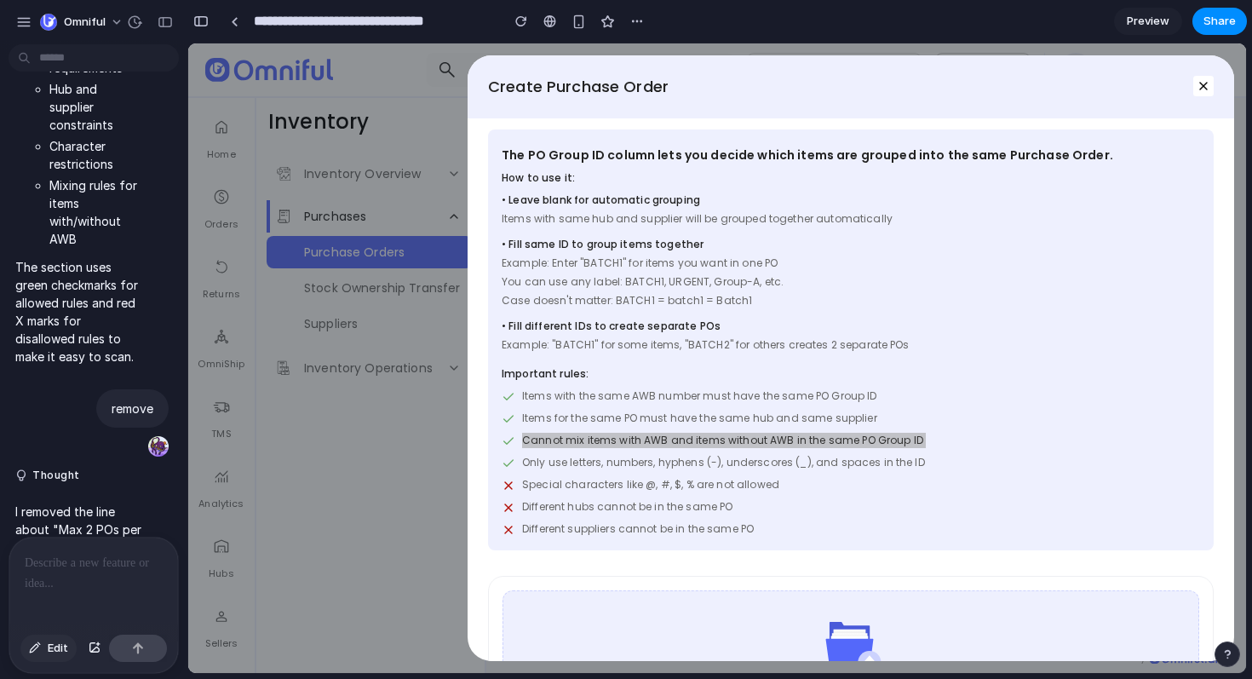
drag, startPoint x: 49, startPoint y: 660, endPoint x: 49, endPoint y: 647, distance: 12.8
click at [49, 659] on button "Edit" at bounding box center [48, 648] width 56 height 27
click at [49, 647] on span "Edit" at bounding box center [58, 648] width 20 height 17
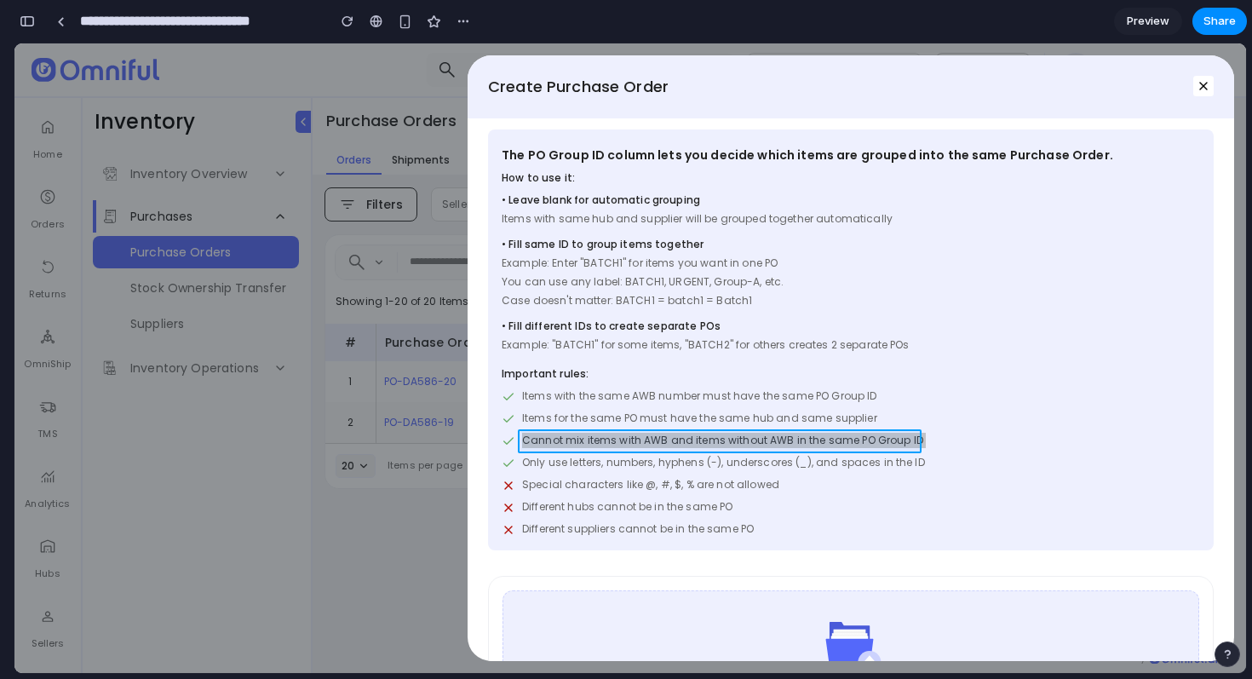
click at [908, 444] on div at bounding box center [717, 358] width 1057 height 629
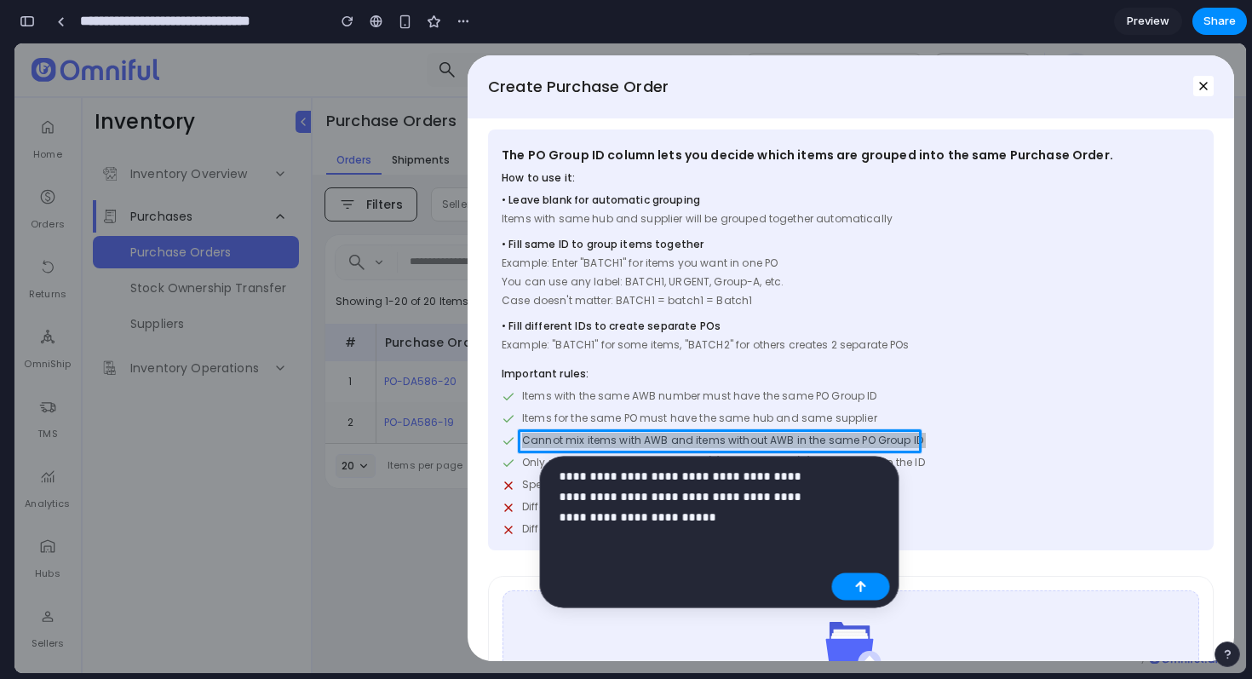
click at [669, 477] on p "**********" at bounding box center [693, 496] width 266 height 61
click at [713, 519] on p "**********" at bounding box center [693, 496] width 266 height 61
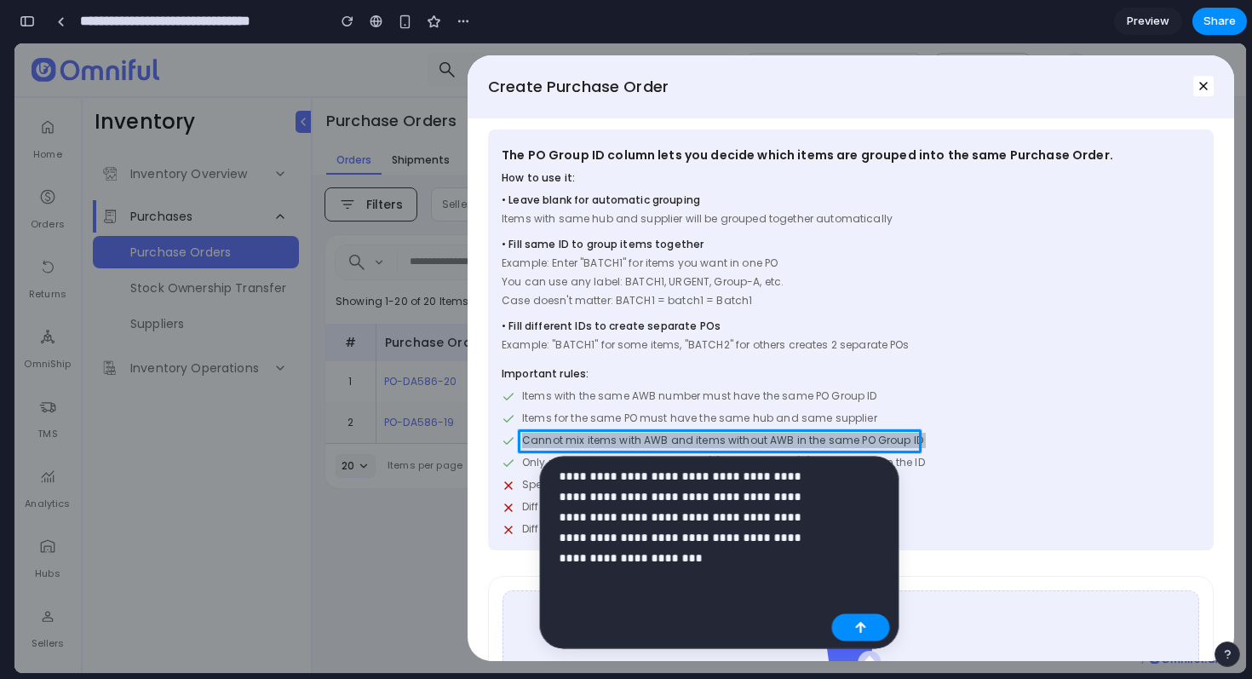
click at [567, 540] on p "**********" at bounding box center [693, 517] width 266 height 102
click at [633, 559] on p "**********" at bounding box center [693, 517] width 266 height 102
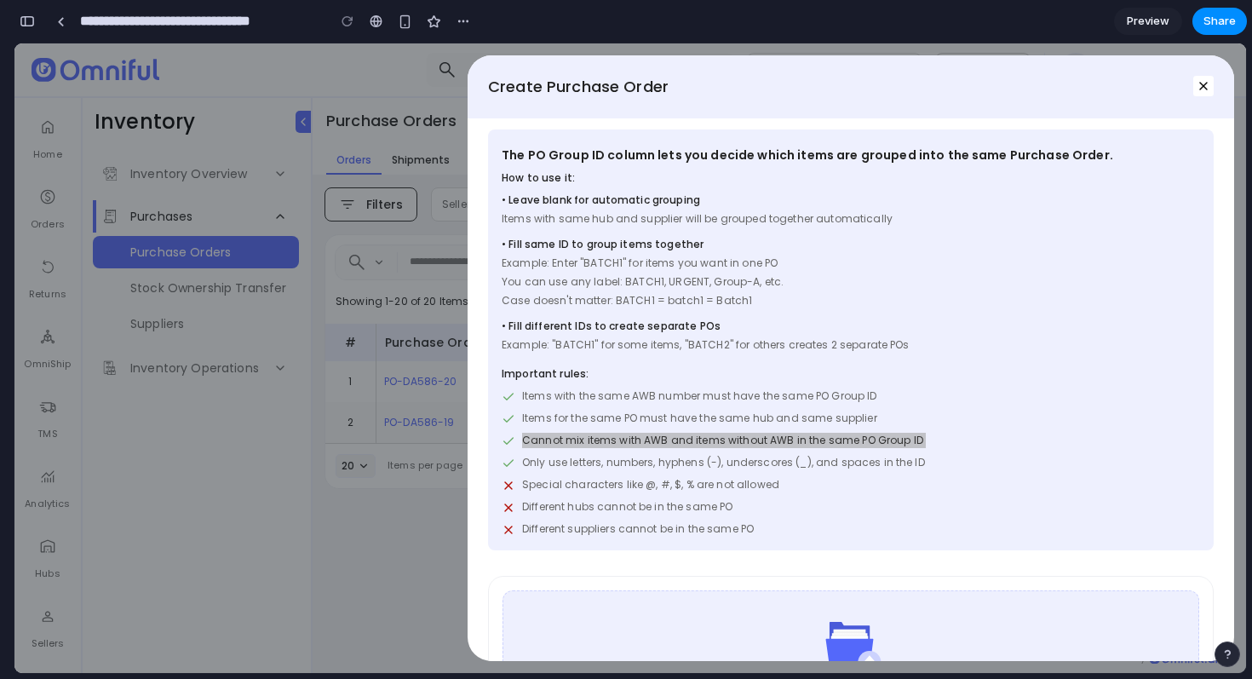
scroll to position [6338, 0]
click at [31, 20] on div "button" at bounding box center [27, 21] width 15 height 12
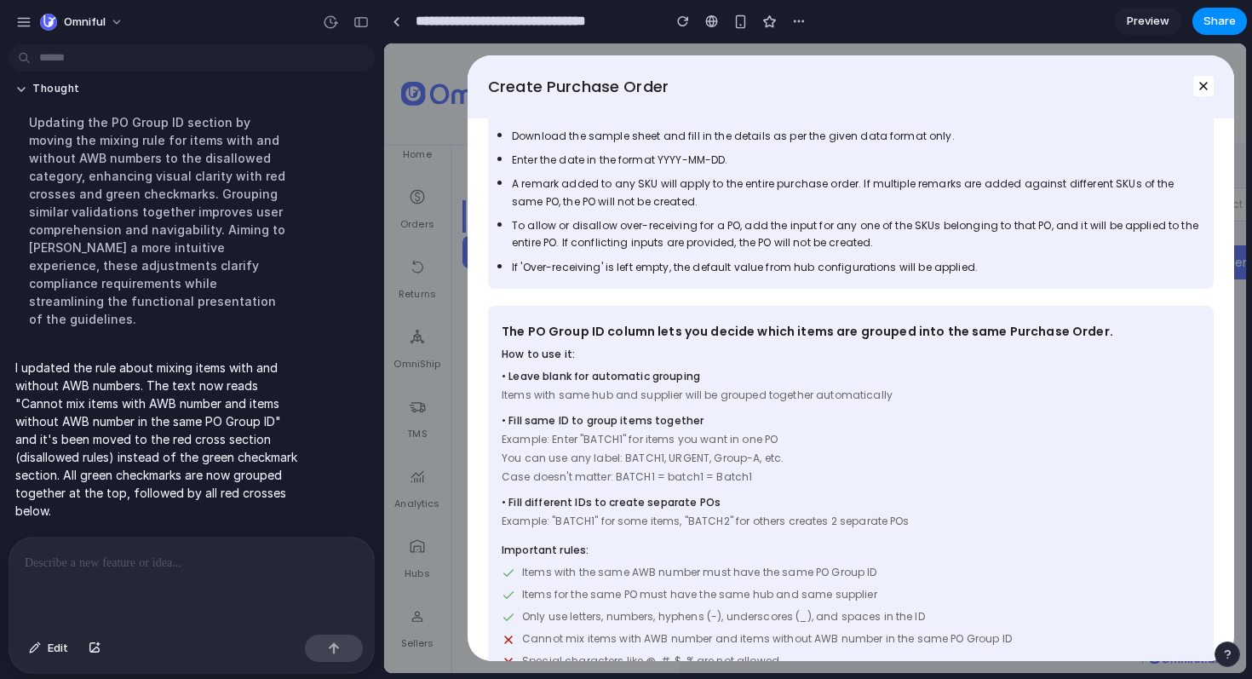
scroll to position [147, 0]
